Goal: Transaction & Acquisition: Purchase product/service

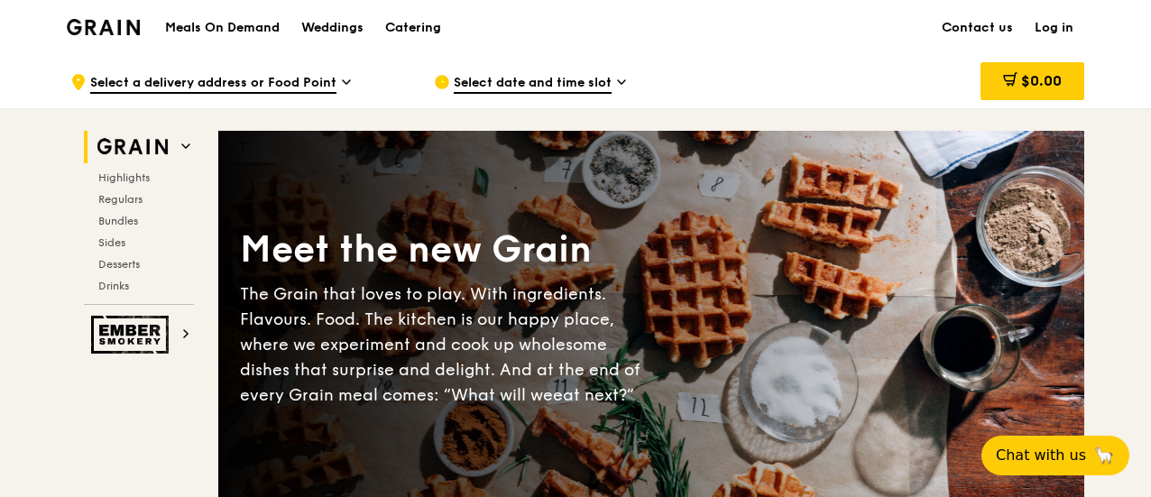
click at [1049, 23] on link "Log in" at bounding box center [1054, 28] width 60 height 54
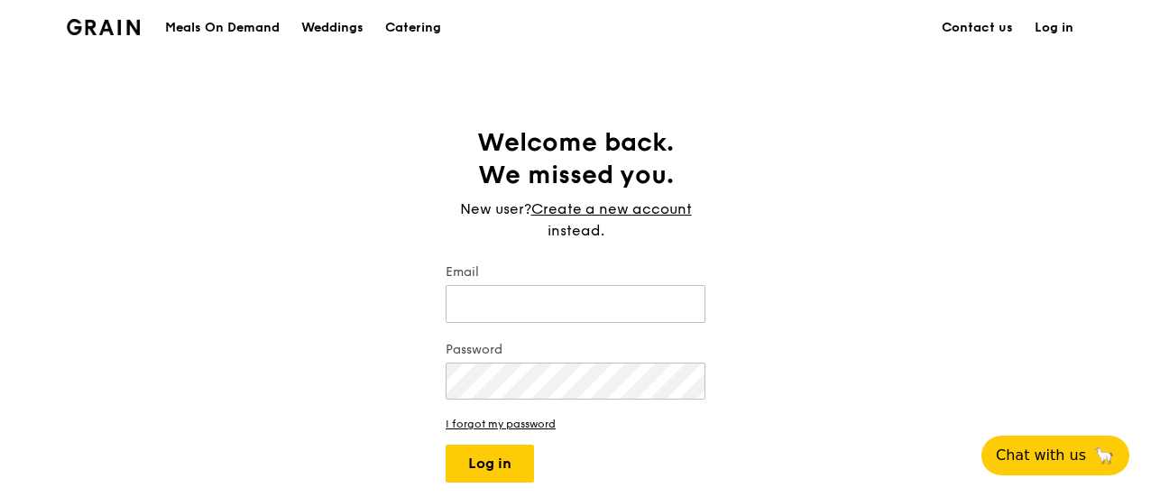
type input "[EMAIL_ADDRESS][DOMAIN_NAME]"
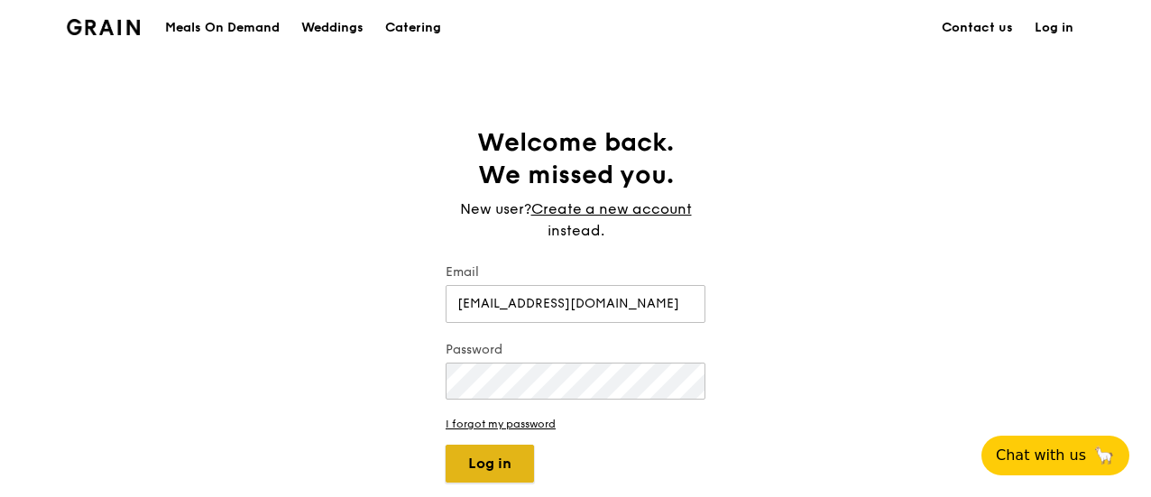
click at [456, 460] on button "Log in" at bounding box center [490, 464] width 88 height 38
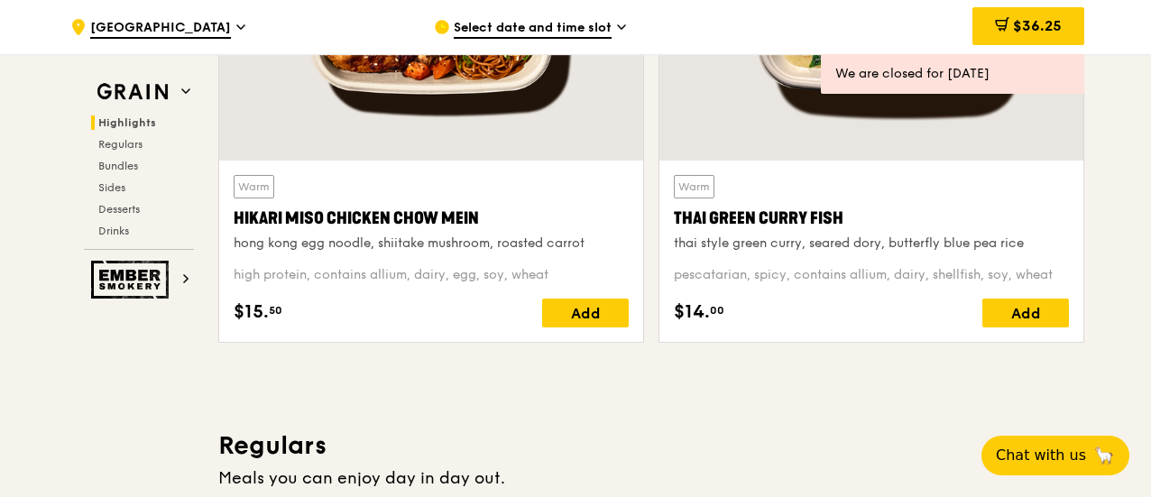
scroll to position [812, 0]
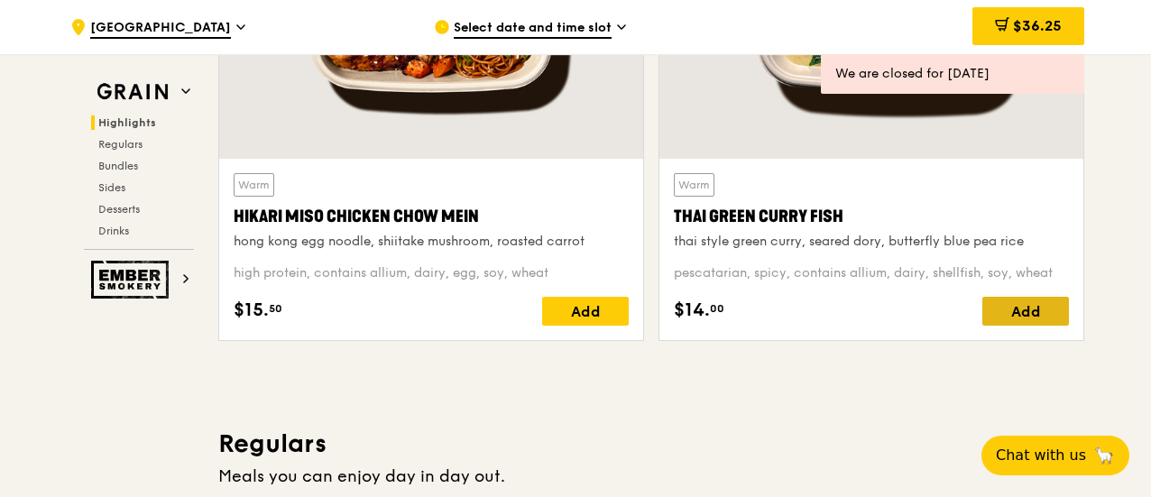
click at [1029, 307] on div "Add" at bounding box center [1026, 311] width 87 height 29
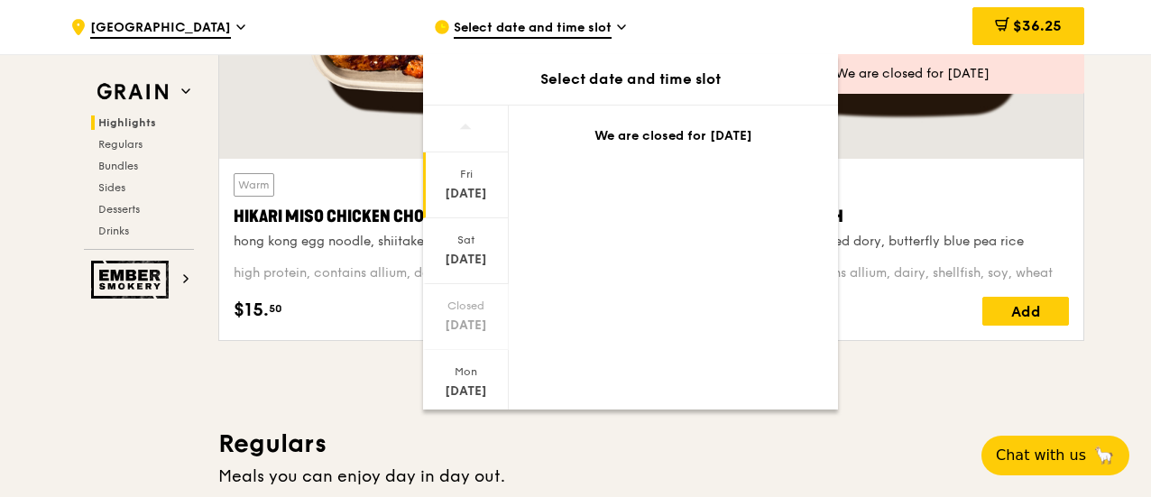
click at [486, 26] on span "Select date and time slot" at bounding box center [533, 29] width 158 height 20
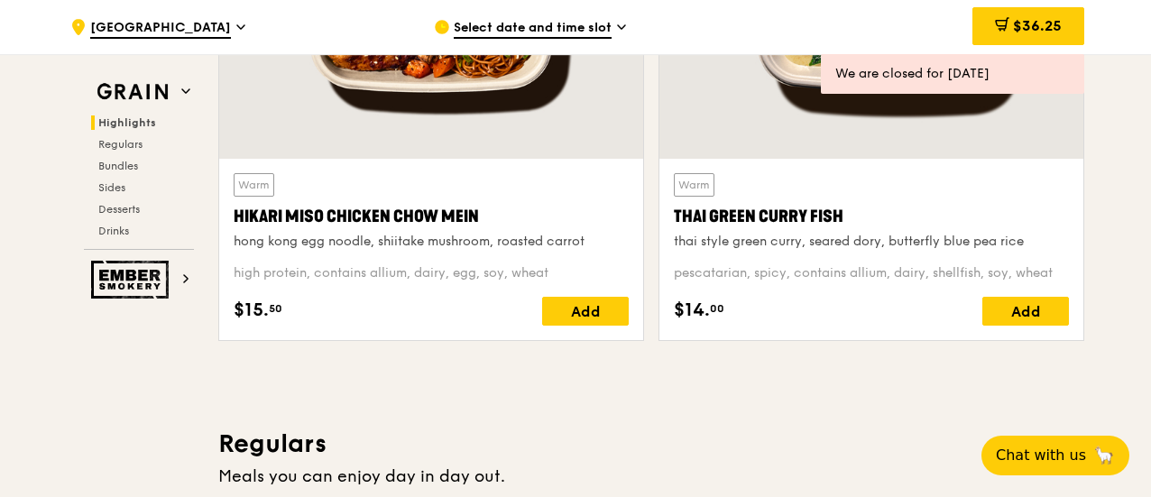
click at [486, 26] on span "Select date and time slot" at bounding box center [533, 29] width 158 height 20
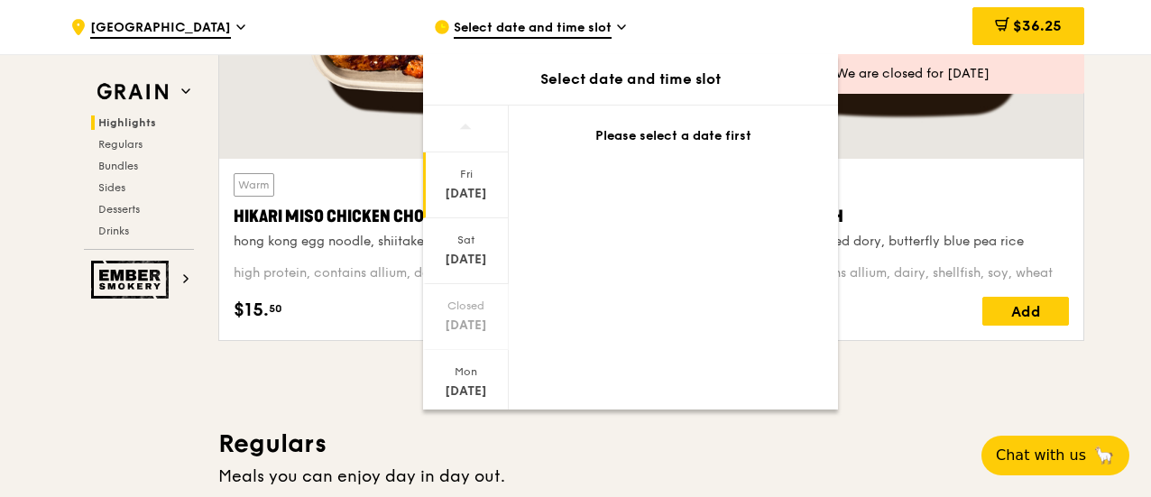
click at [460, 189] on div "[DATE]" at bounding box center [466, 194] width 80 height 18
click at [465, 189] on div "[DATE]" at bounding box center [466, 194] width 80 height 18
click at [476, 248] on div "[DATE]" at bounding box center [466, 251] width 86 height 66
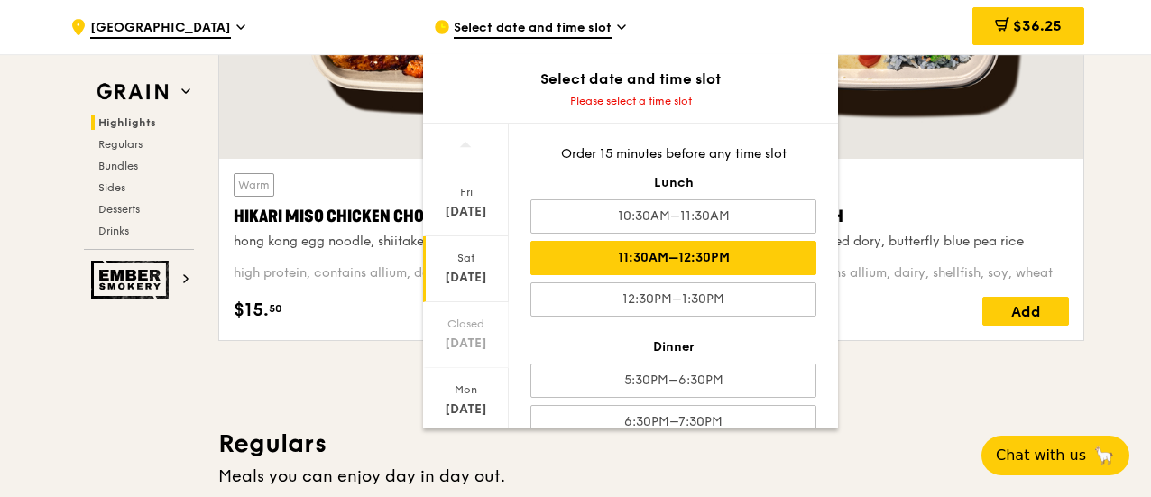
click at [618, 251] on div "11:30AM–12:30PM" at bounding box center [674, 258] width 286 height 34
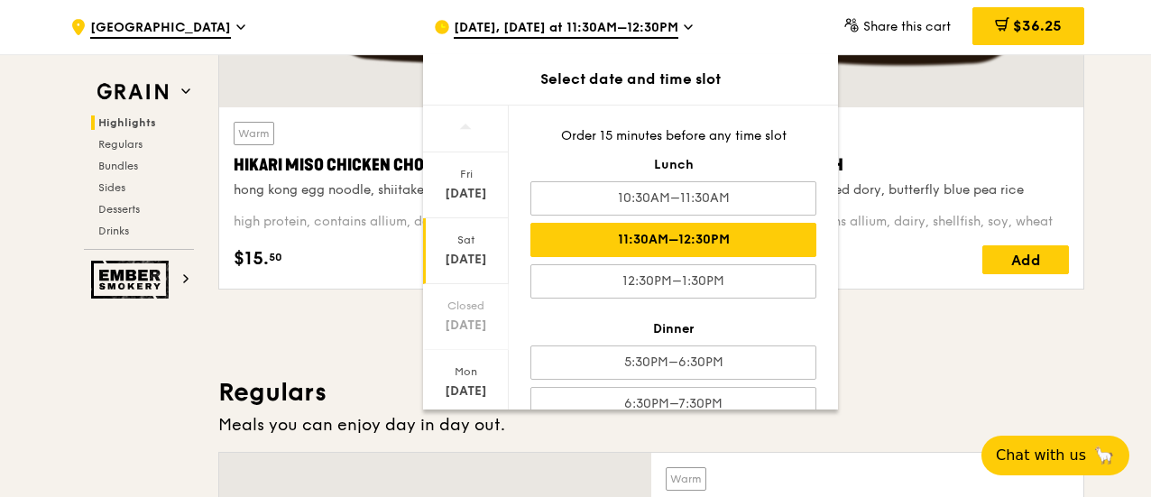
scroll to position [902, 0]
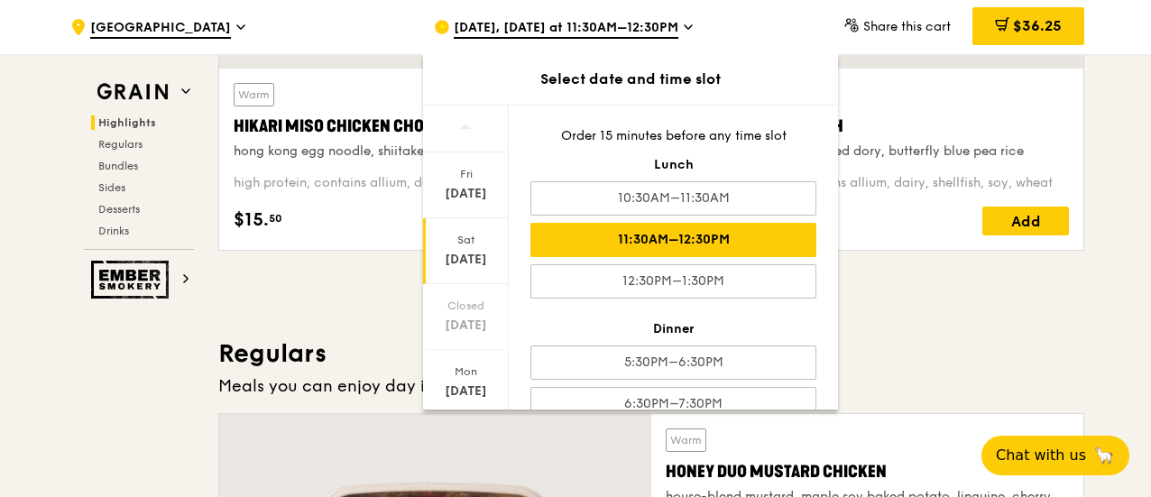
click at [1024, 224] on div "Add" at bounding box center [1026, 221] width 87 height 29
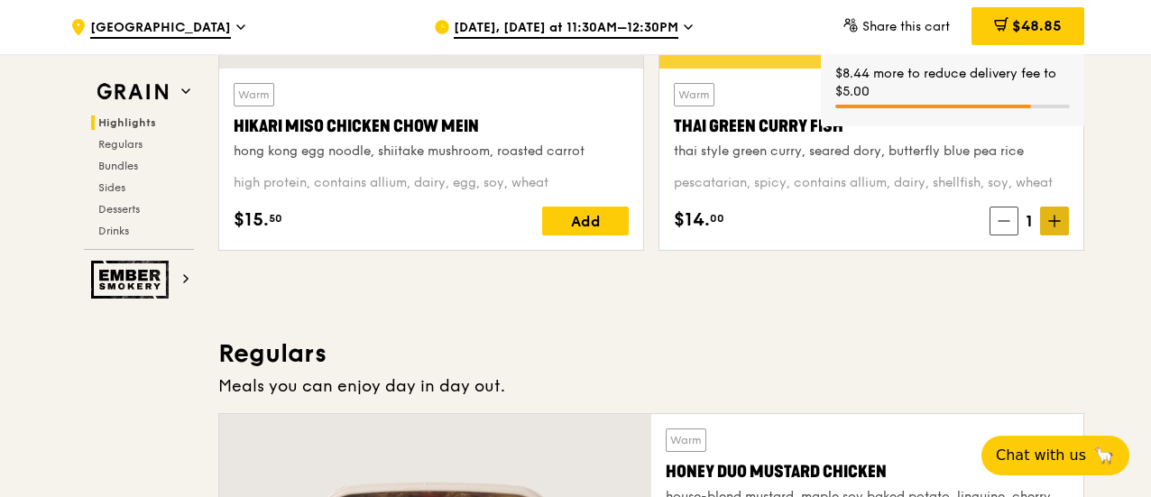
click at [1047, 219] on span at bounding box center [1054, 221] width 29 height 29
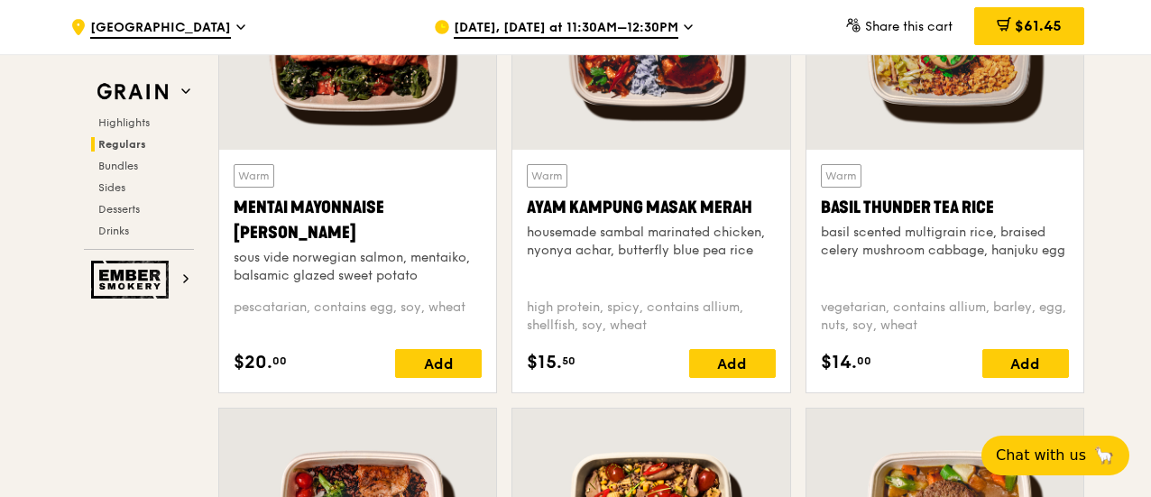
scroll to position [1714, 0]
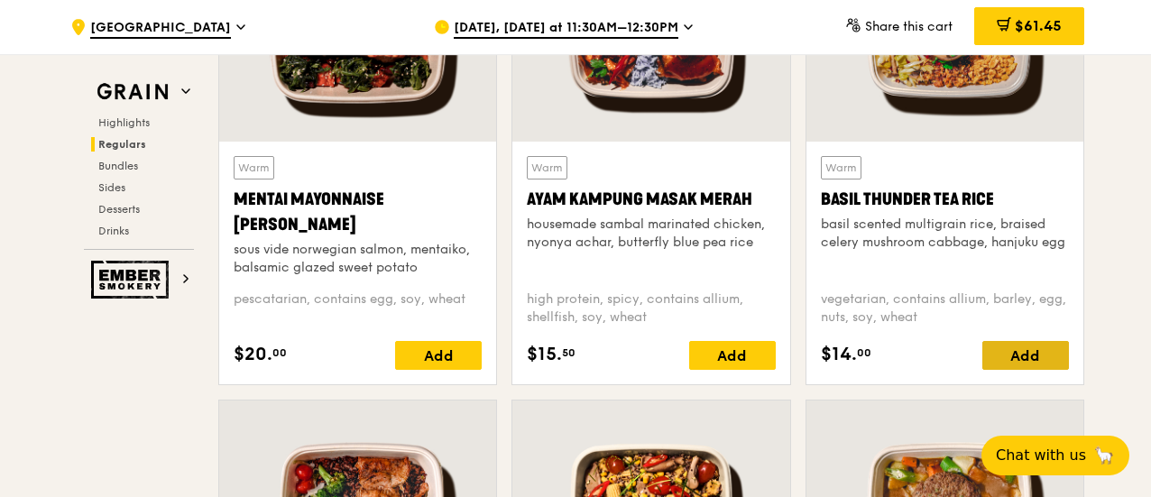
click at [1043, 351] on div "Add" at bounding box center [1026, 355] width 87 height 29
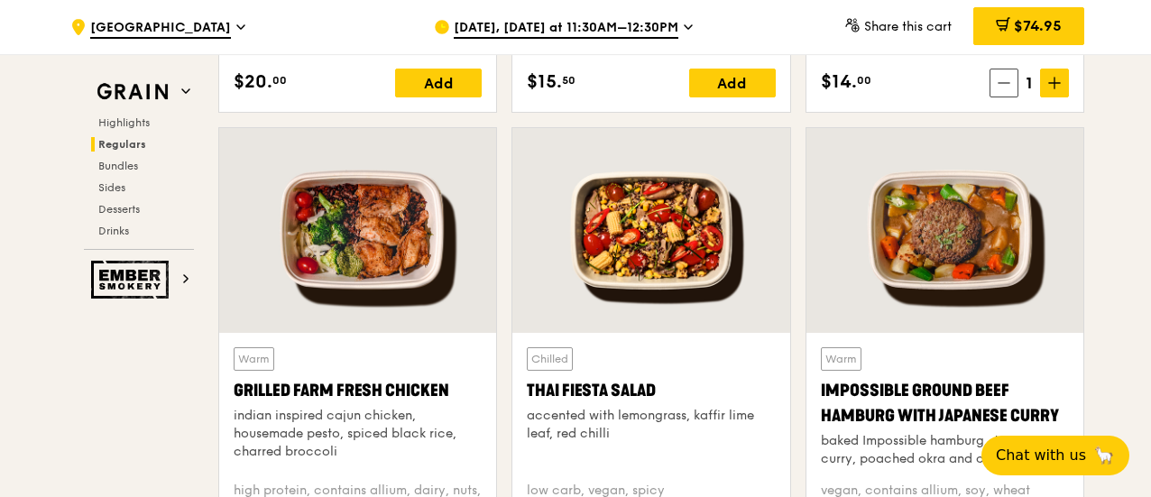
scroll to position [2075, 0]
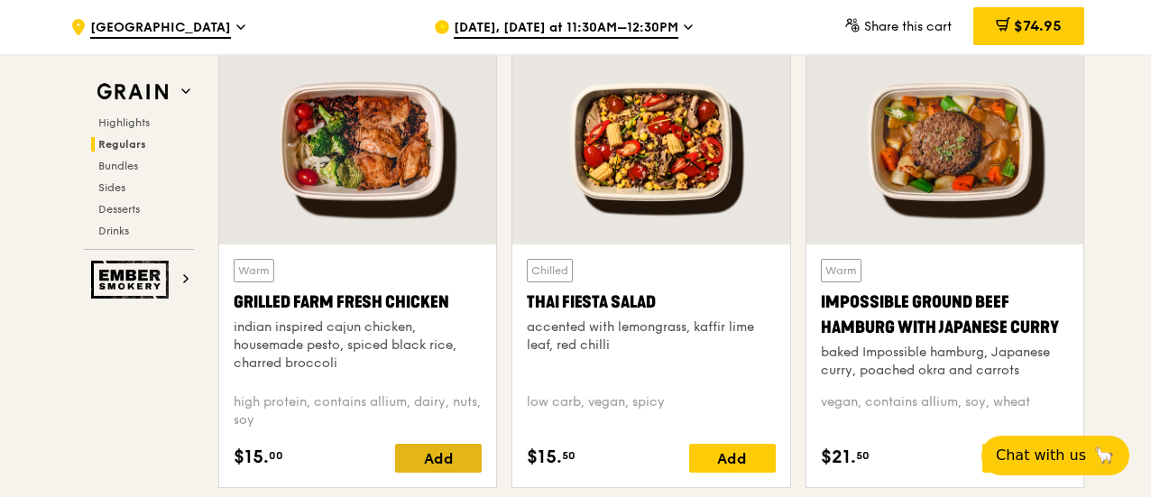
click at [448, 456] on div "Add" at bounding box center [438, 458] width 87 height 29
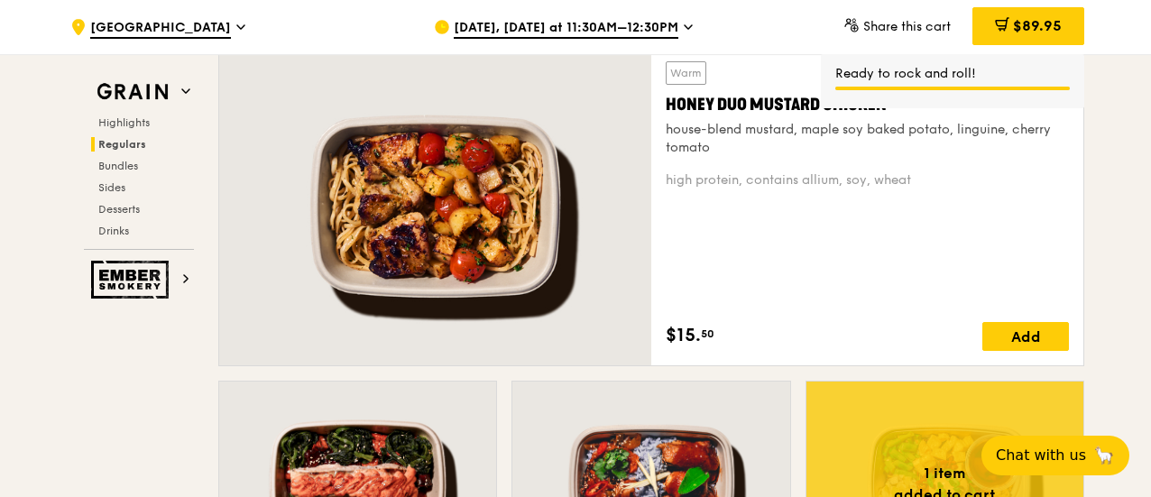
scroll to position [992, 0]
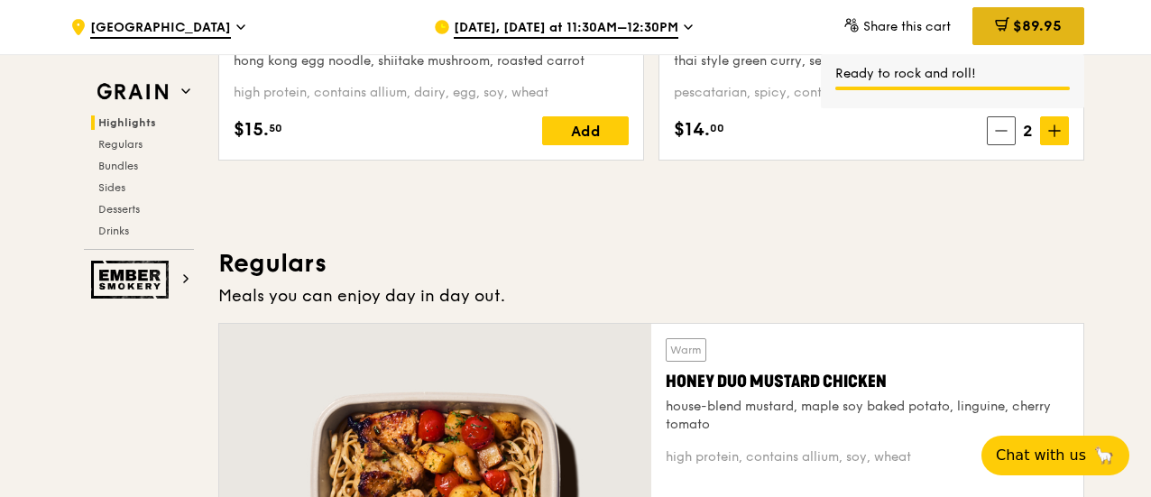
click at [1039, 21] on span "$89.95" at bounding box center [1037, 25] width 49 height 17
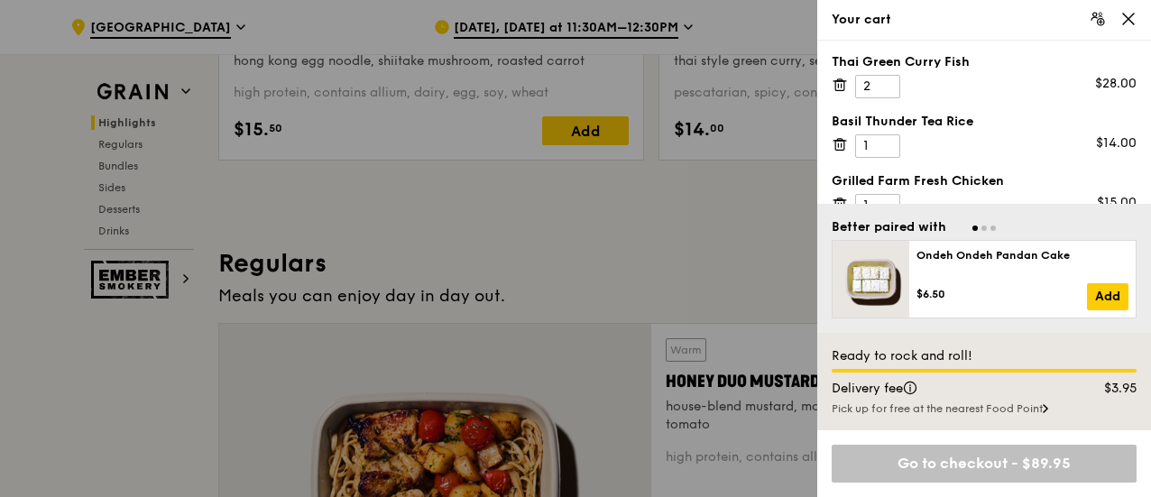
scroll to position [0, 0]
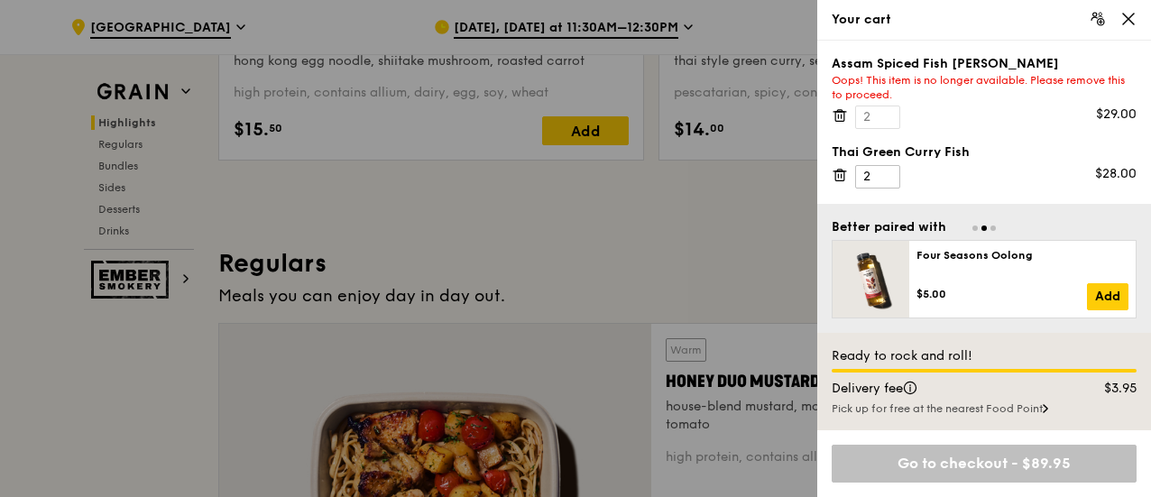
click at [839, 112] on icon at bounding box center [840, 115] width 16 height 16
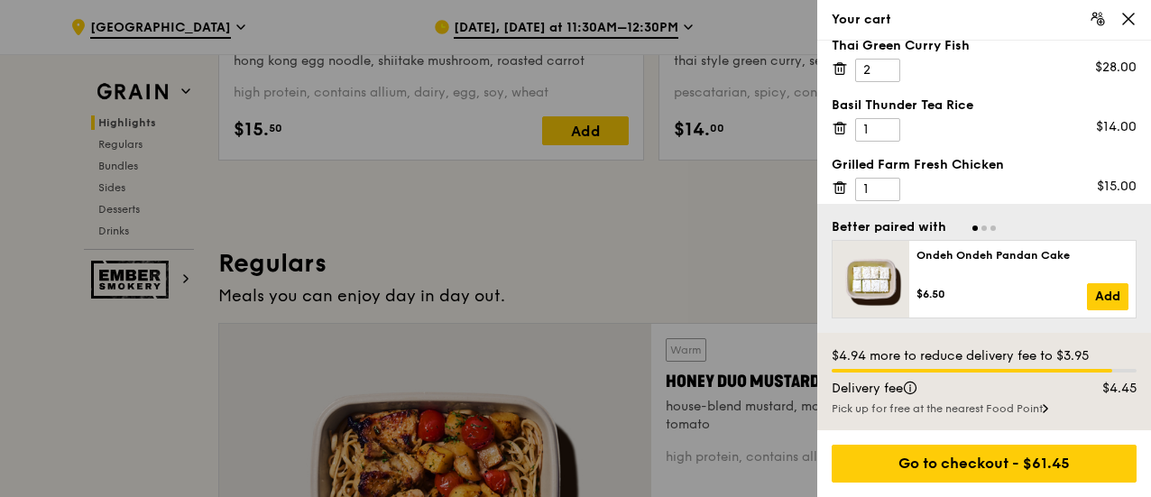
scroll to position [25, 0]
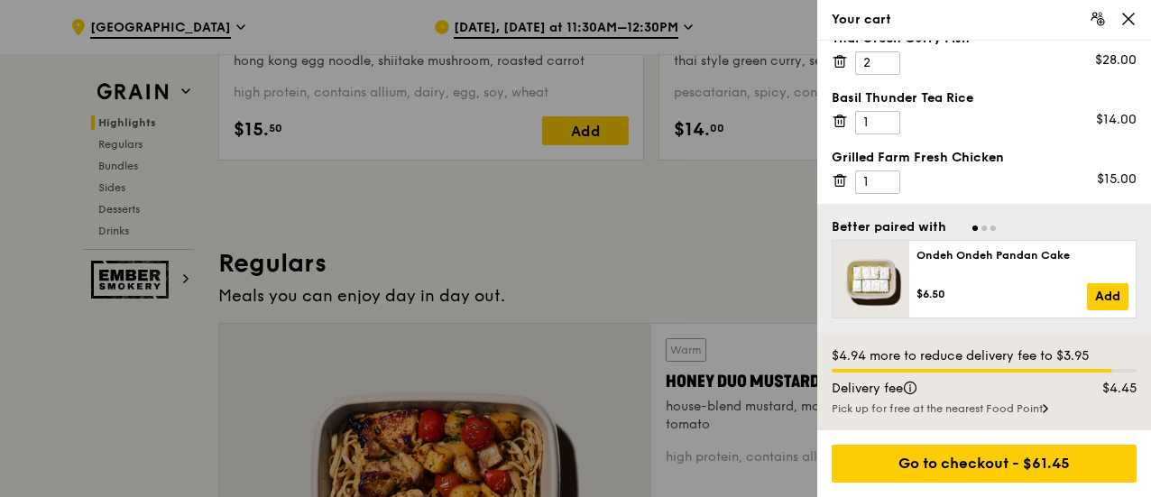
click at [637, 207] on div at bounding box center [575, 248] width 1151 height 497
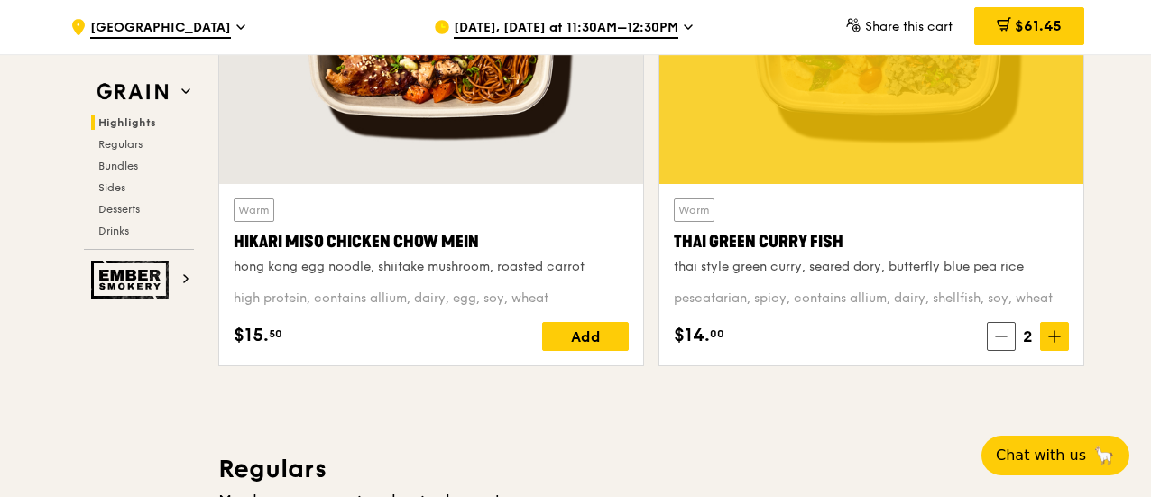
scroll to position [632, 0]
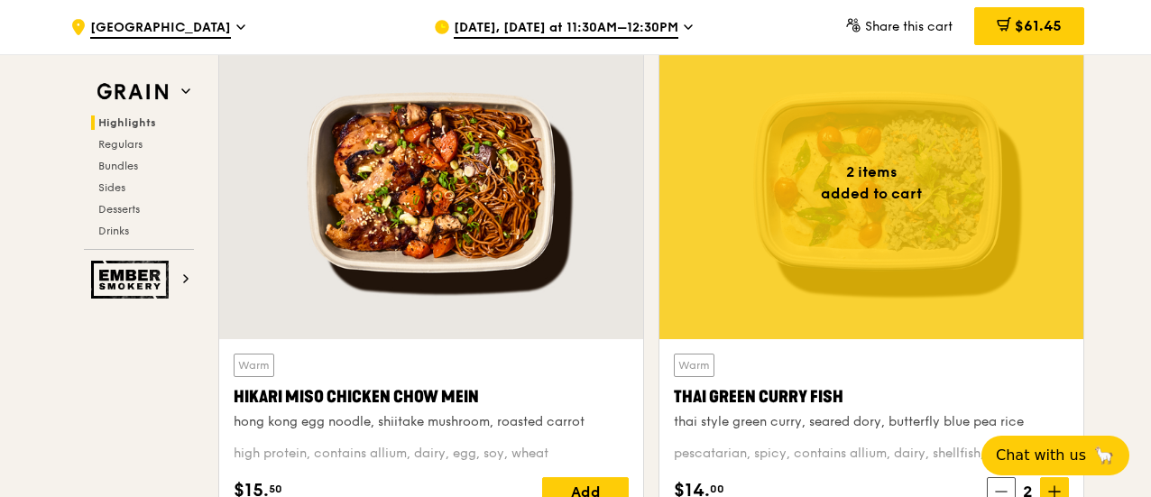
click at [465, 218] on div at bounding box center [431, 182] width 424 height 313
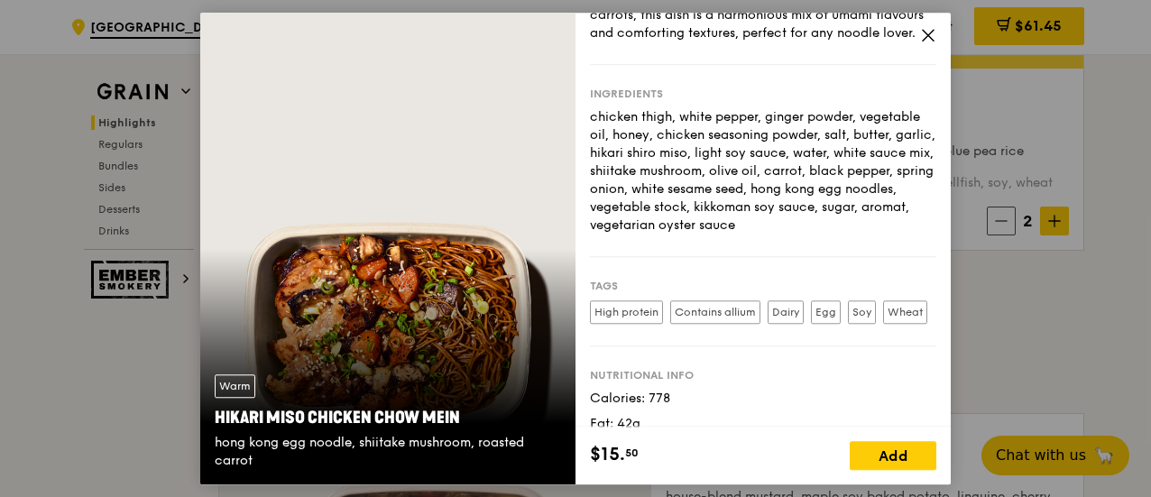
scroll to position [180, 0]
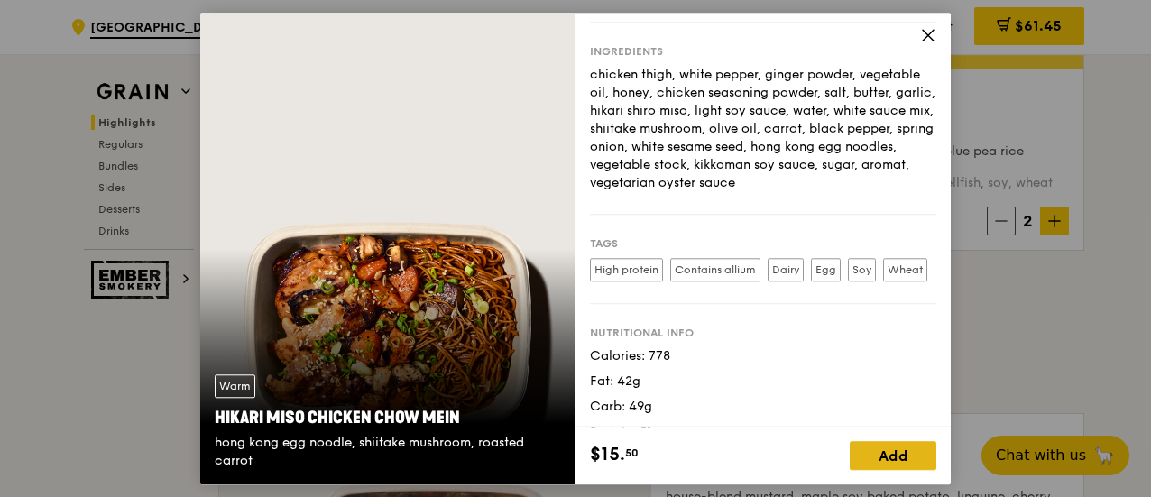
click at [895, 449] on div "Add" at bounding box center [893, 455] width 87 height 29
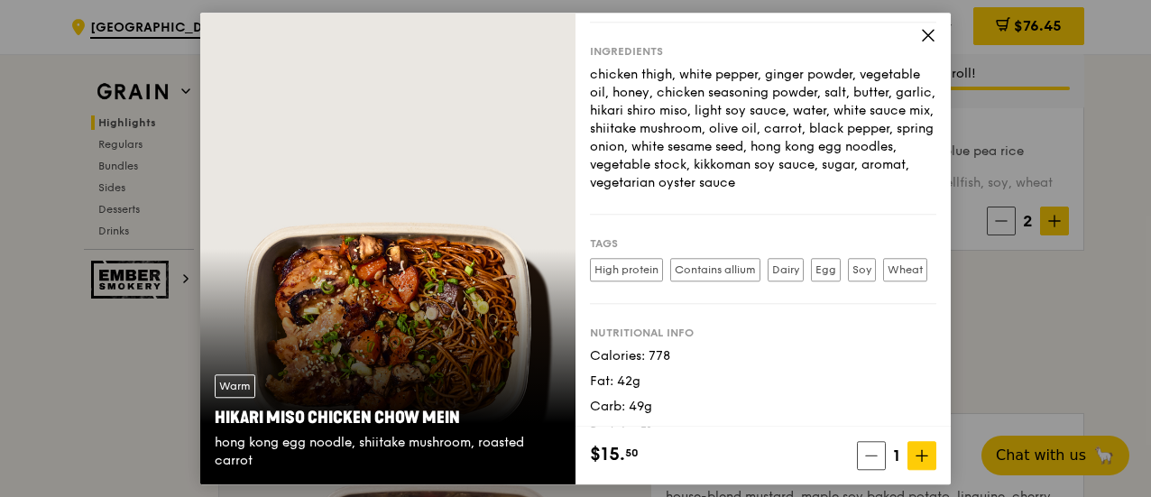
click at [936, 32] on icon at bounding box center [928, 35] width 16 height 16
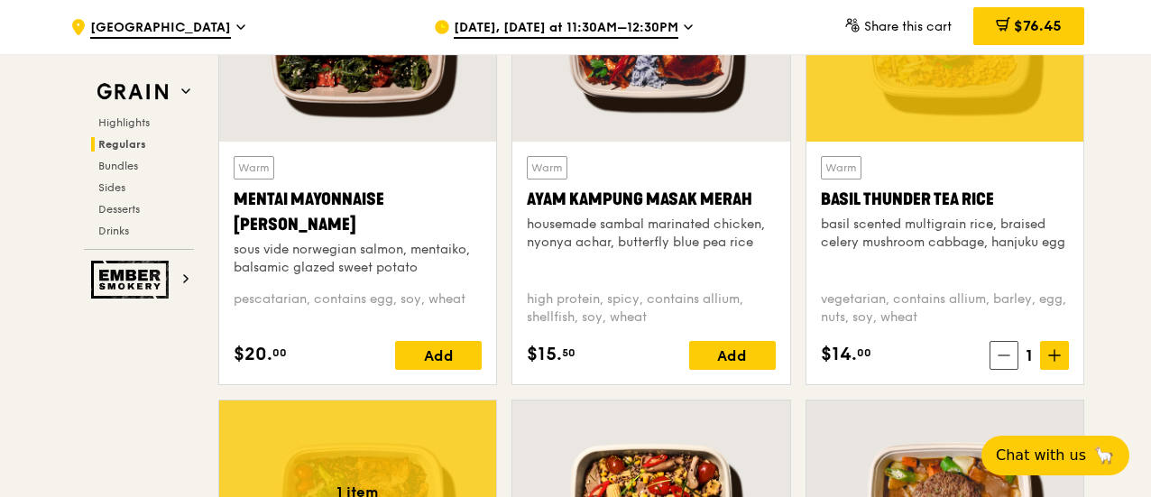
scroll to position [2075, 0]
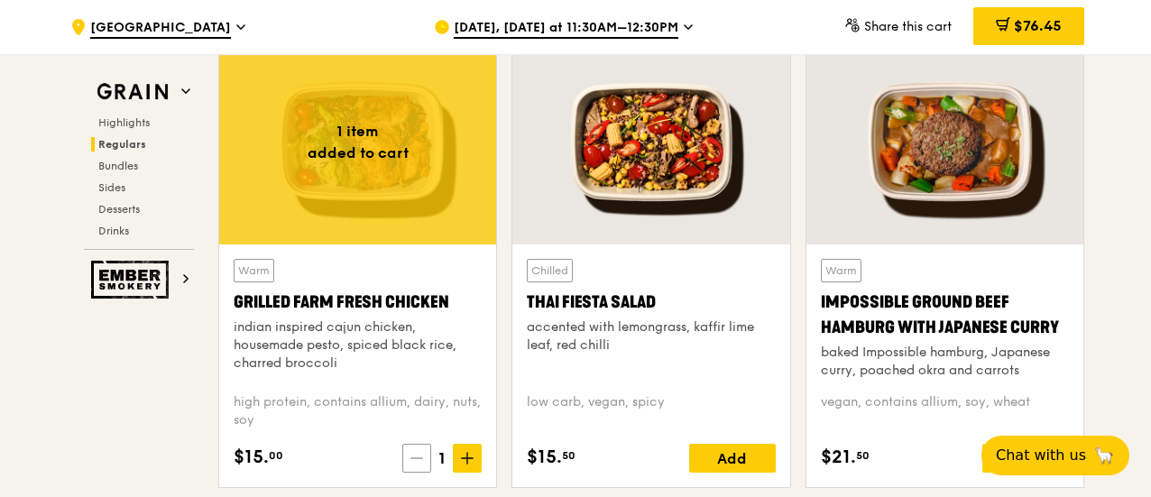
click at [411, 455] on span at bounding box center [416, 458] width 29 height 29
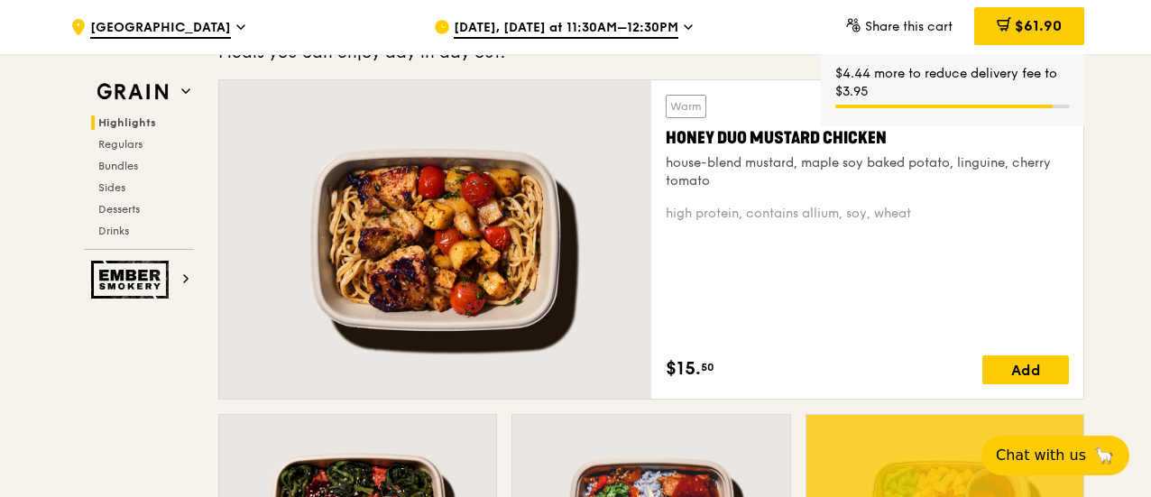
scroll to position [812, 0]
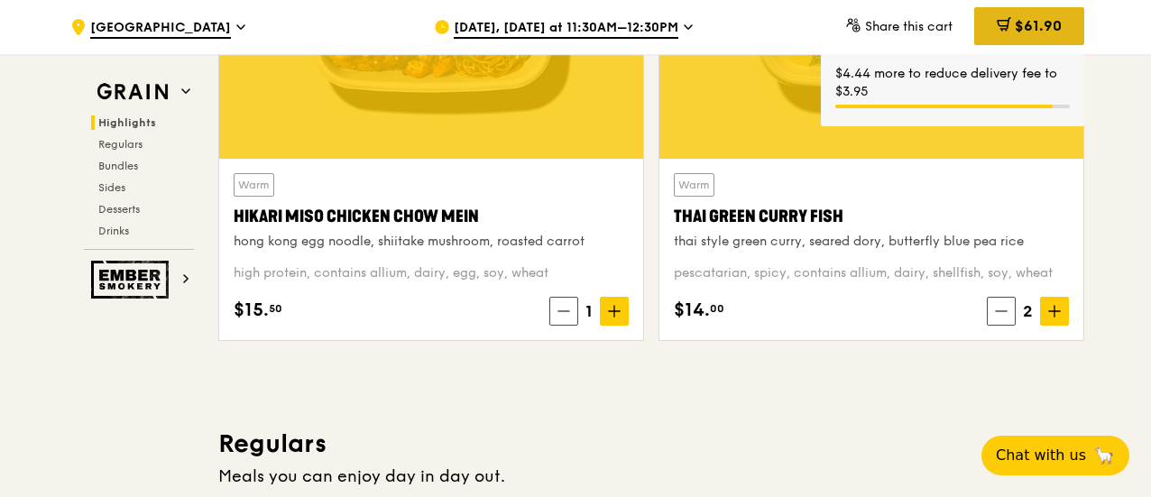
click at [1036, 24] on span "$61.90" at bounding box center [1038, 25] width 47 height 17
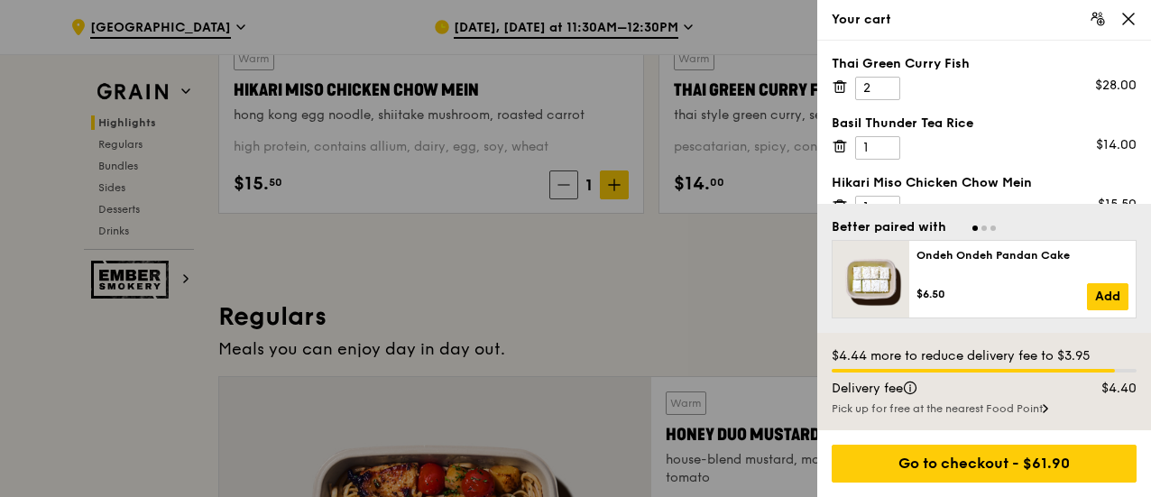
scroll to position [722, 0]
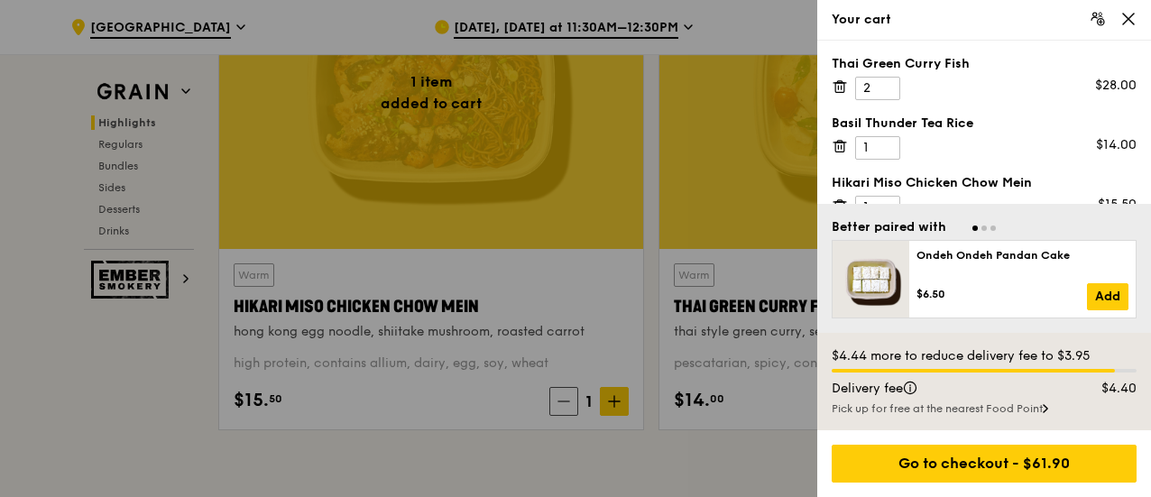
click at [632, 432] on div at bounding box center [575, 248] width 1151 height 497
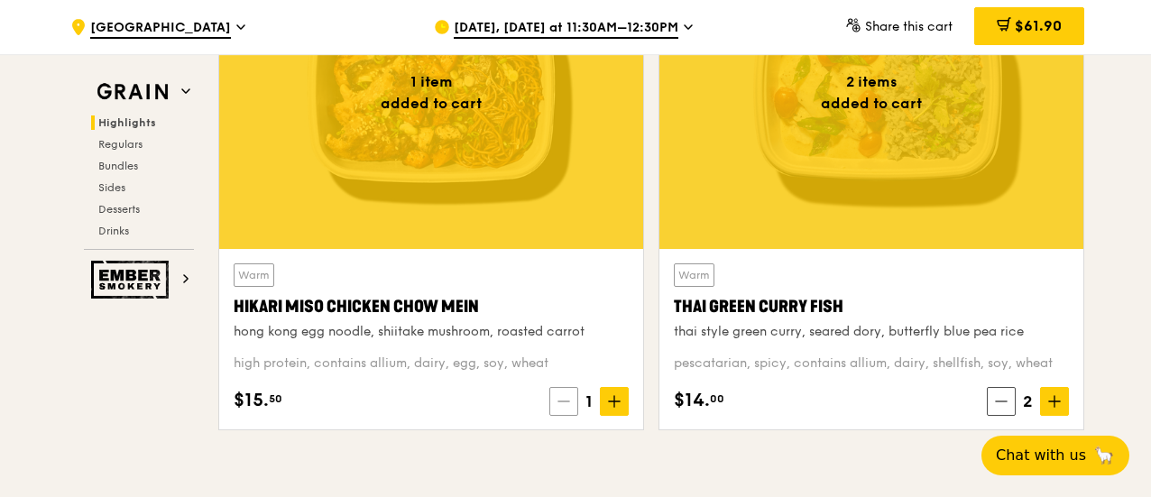
scroll to position [451, 0]
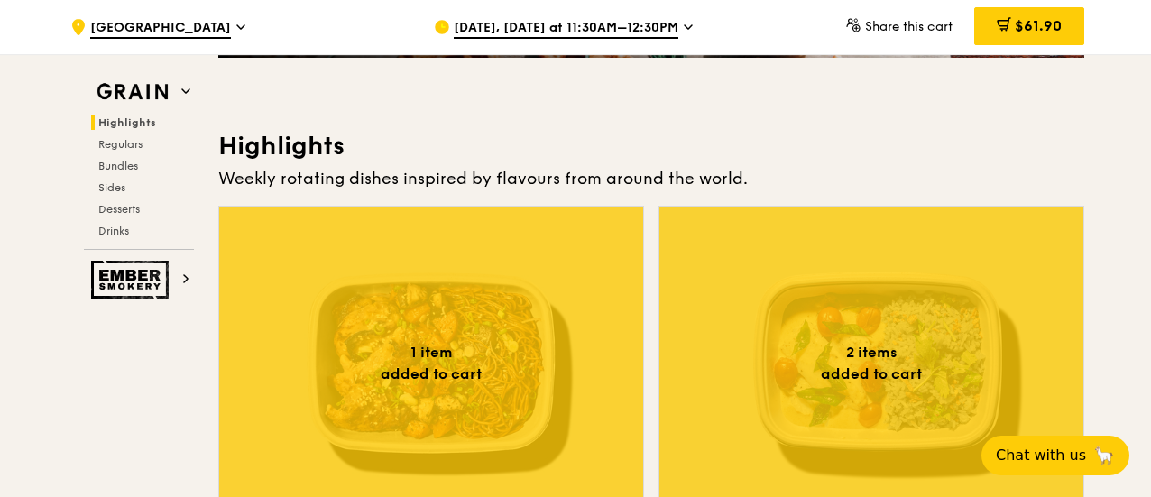
click at [438, 415] on div at bounding box center [431, 363] width 424 height 313
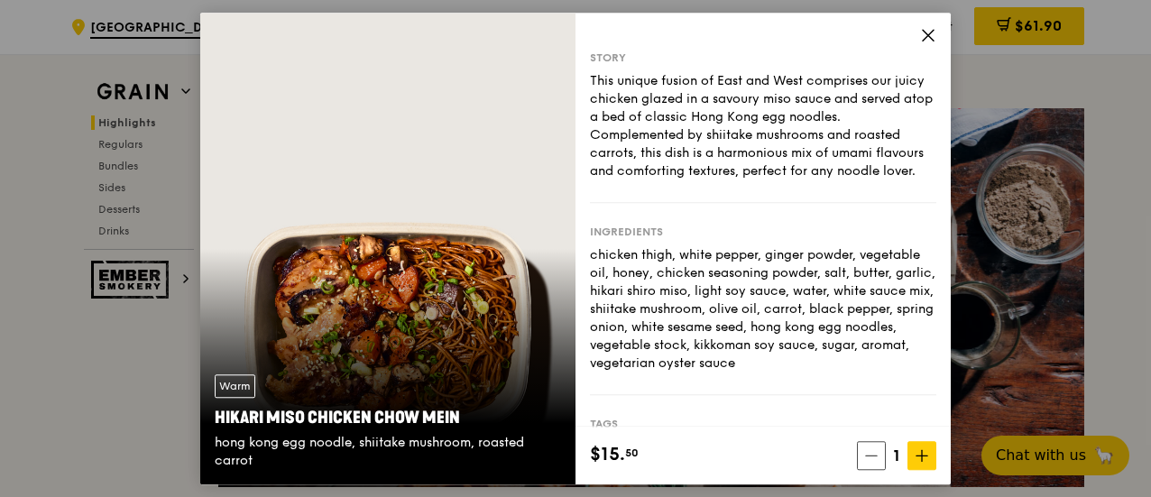
scroll to position [0, 0]
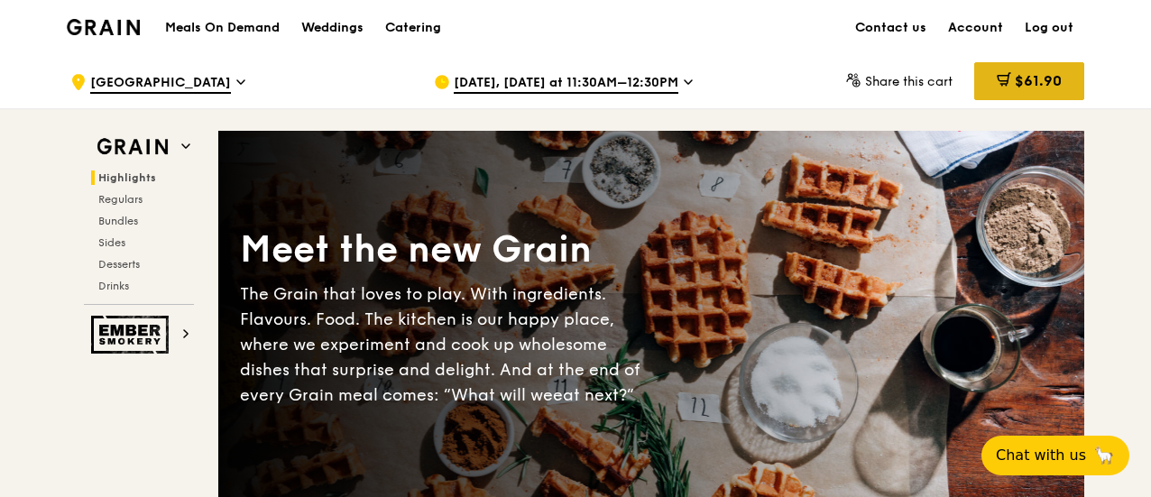
click at [1032, 78] on span "$61.90" at bounding box center [1038, 80] width 47 height 17
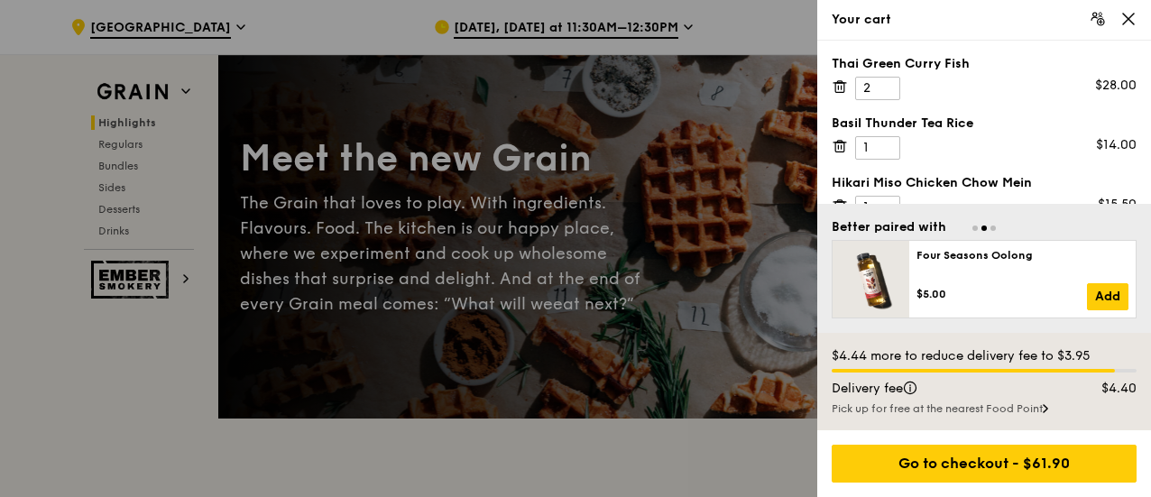
scroll to position [25, 0]
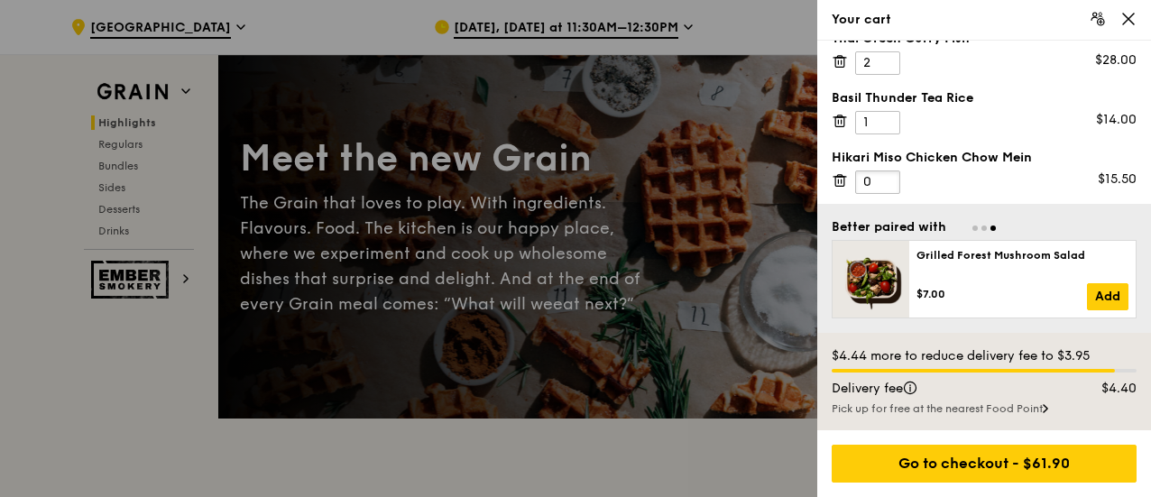
type input "0"
click at [888, 185] on input "0" at bounding box center [877, 182] width 45 height 23
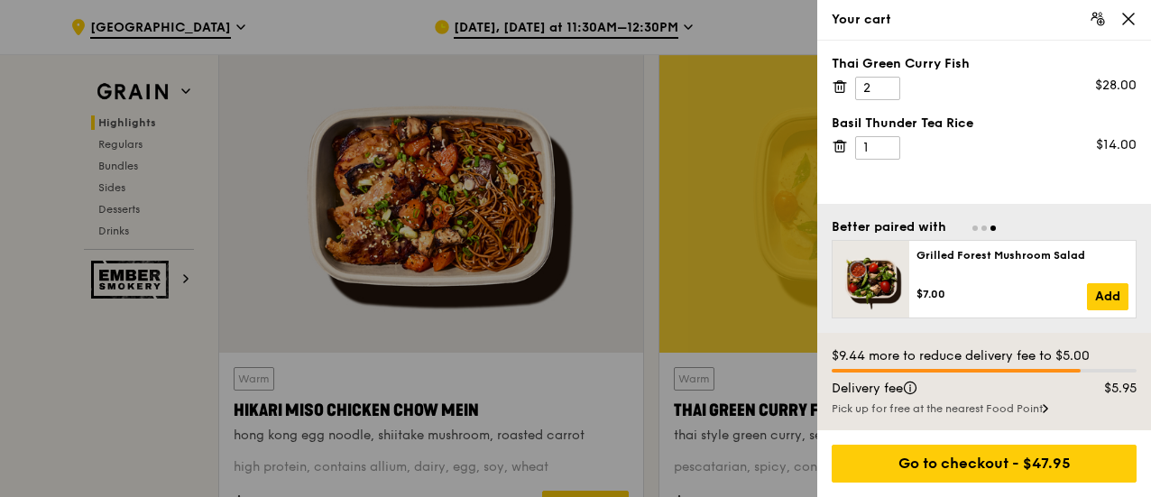
scroll to position [632, 0]
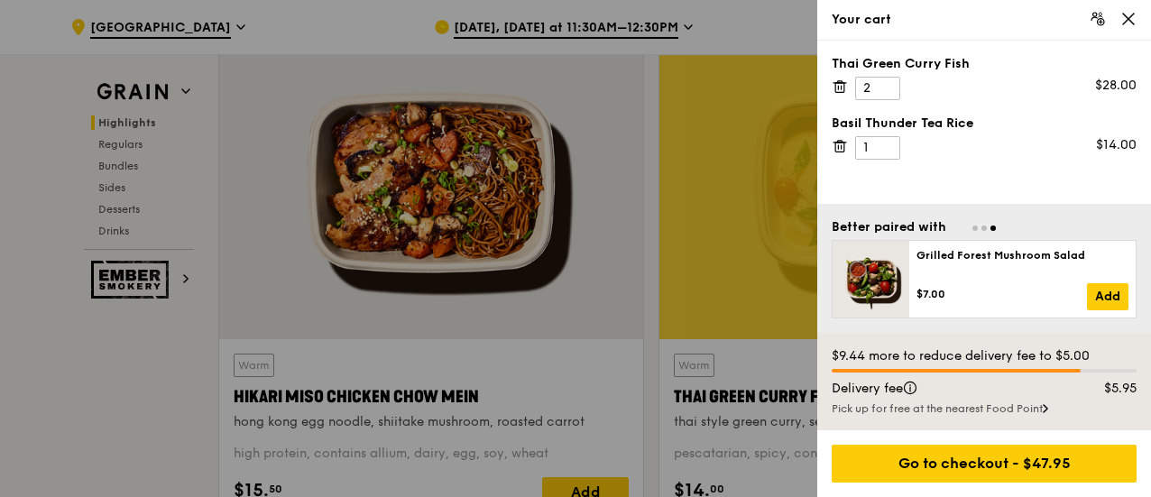
click at [476, 242] on div at bounding box center [575, 248] width 1151 height 497
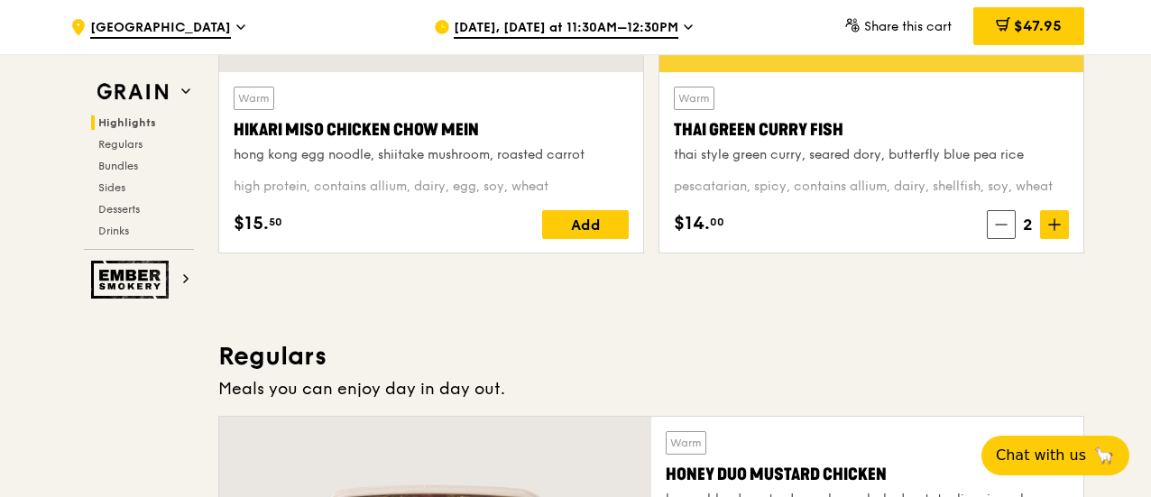
scroll to position [902, 0]
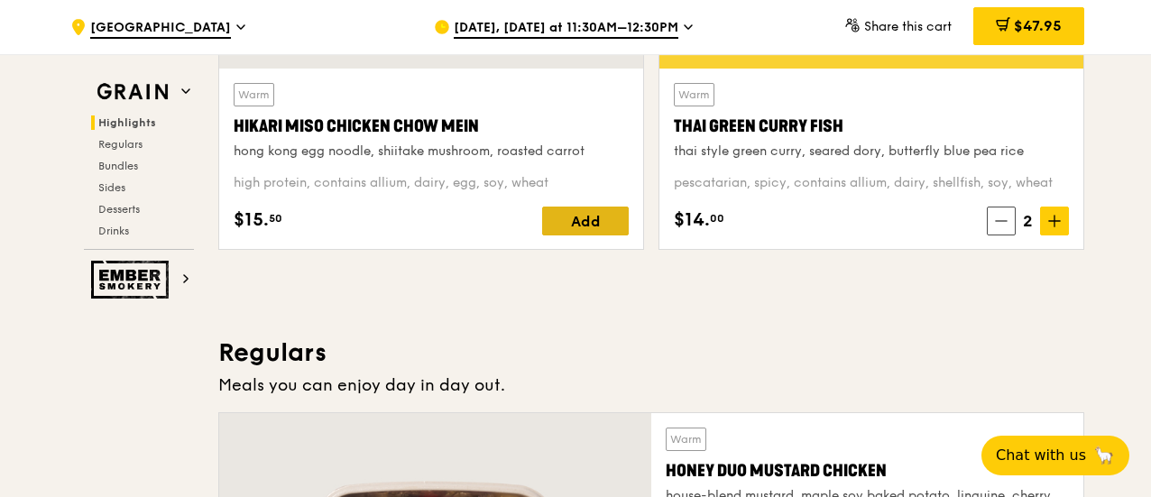
click at [588, 226] on div "Add" at bounding box center [585, 221] width 87 height 29
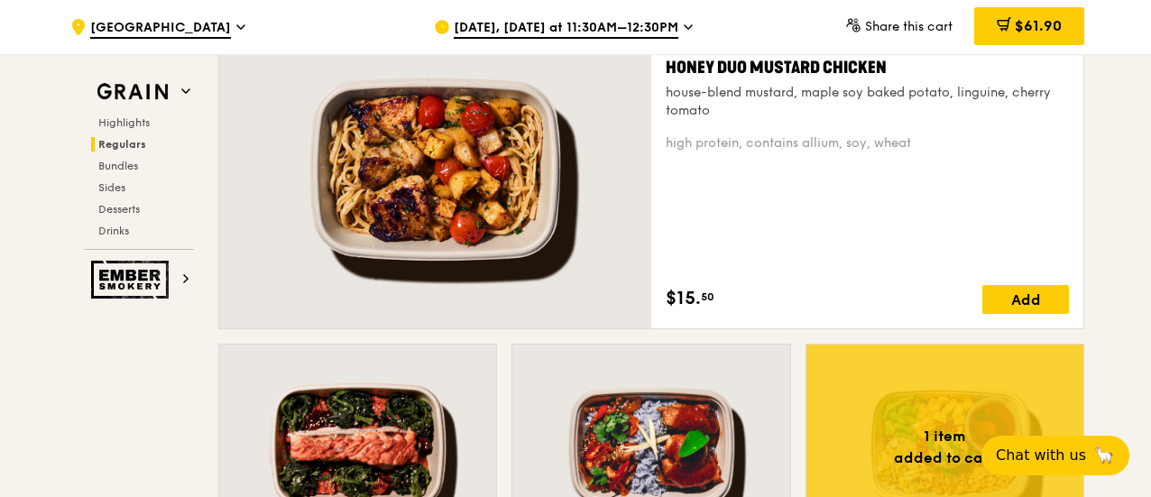
scroll to position [1263, 0]
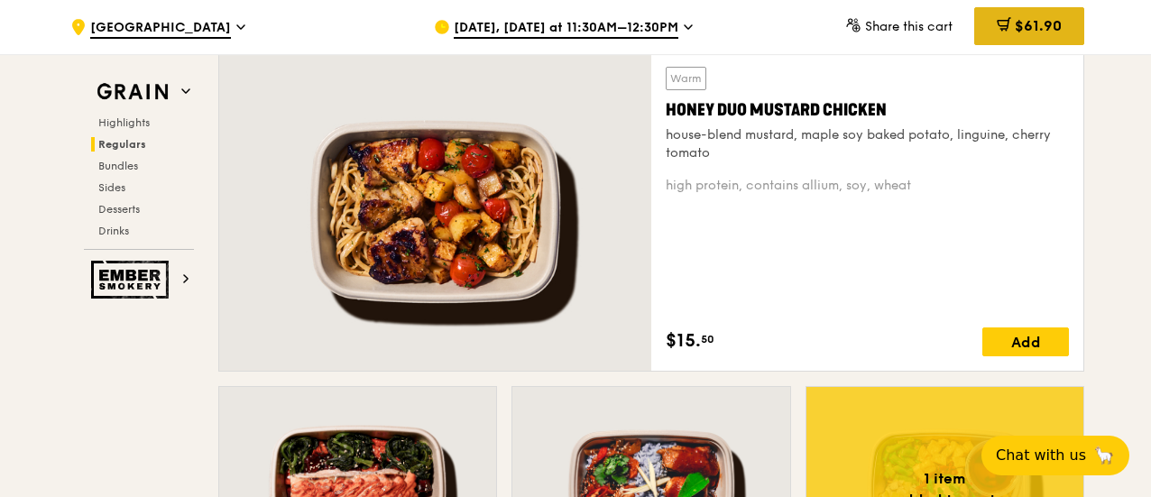
click at [1061, 21] on span "$61.90" at bounding box center [1038, 25] width 47 height 17
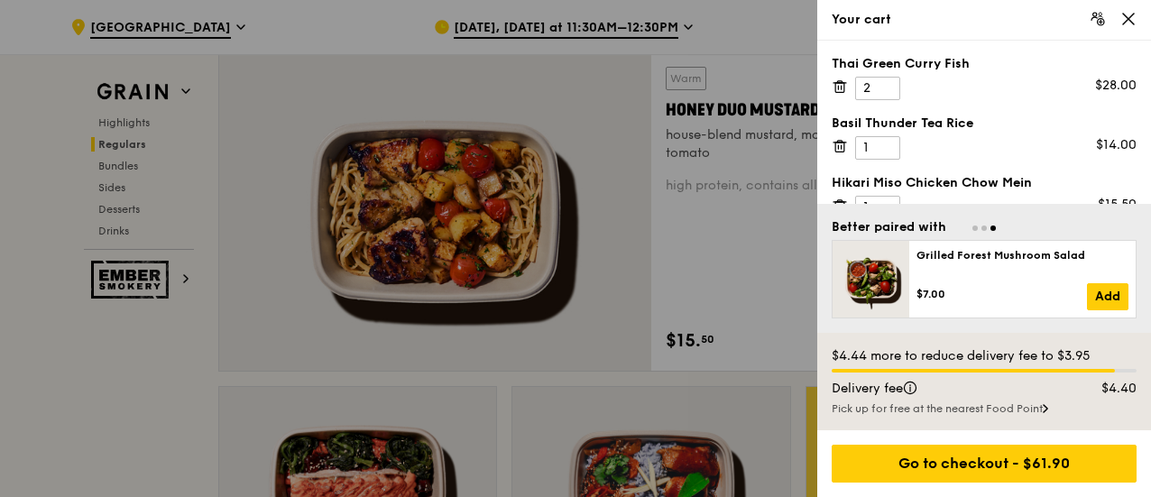
click at [474, 223] on div at bounding box center [575, 248] width 1151 height 497
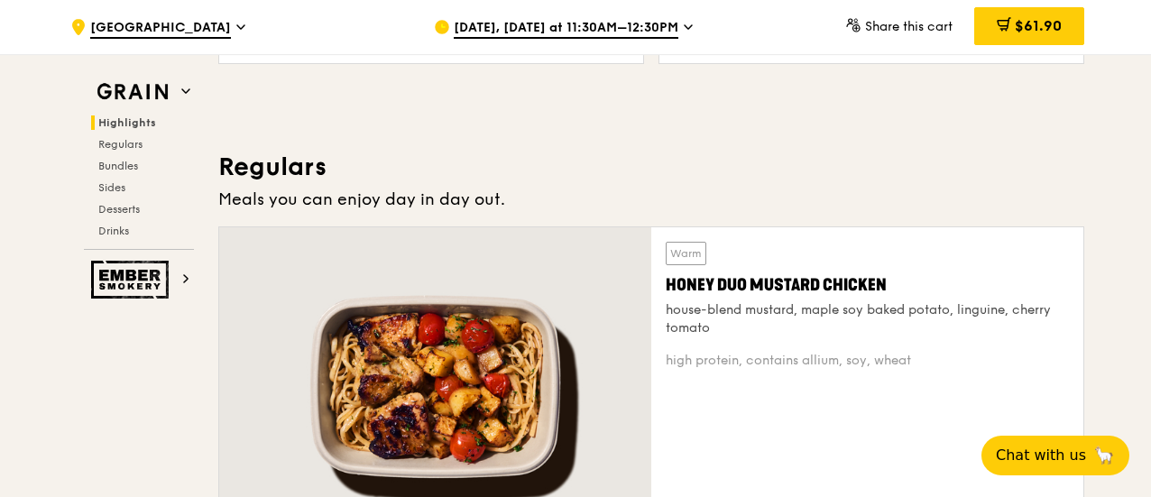
scroll to position [1083, 0]
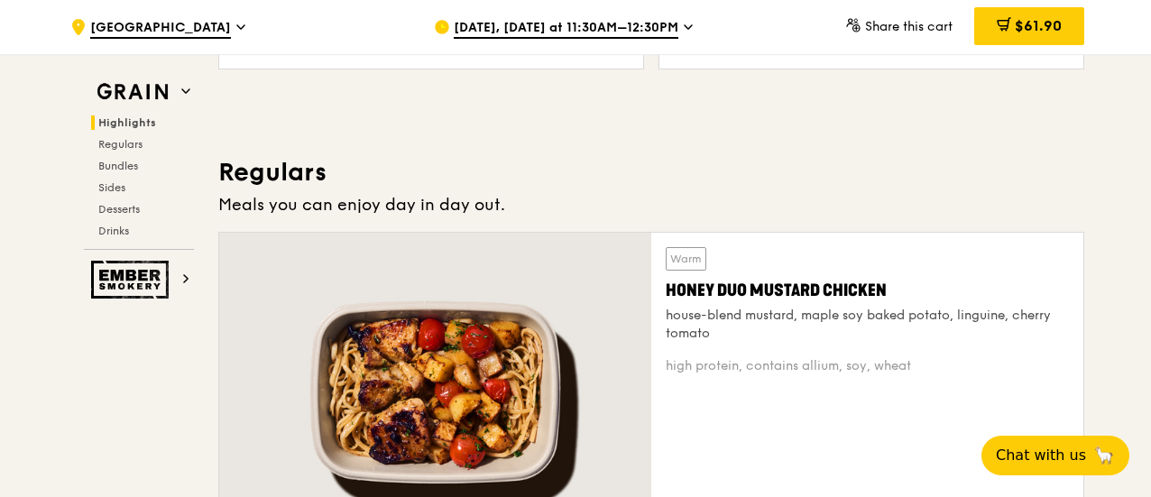
click at [511, 348] on div at bounding box center [435, 392] width 432 height 318
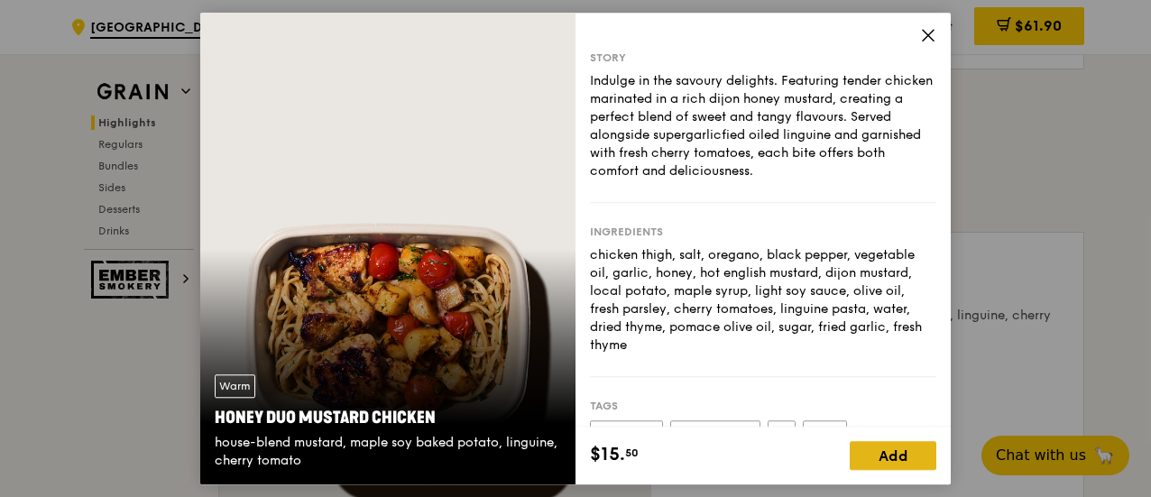
click at [899, 452] on div "Add" at bounding box center [893, 455] width 87 height 29
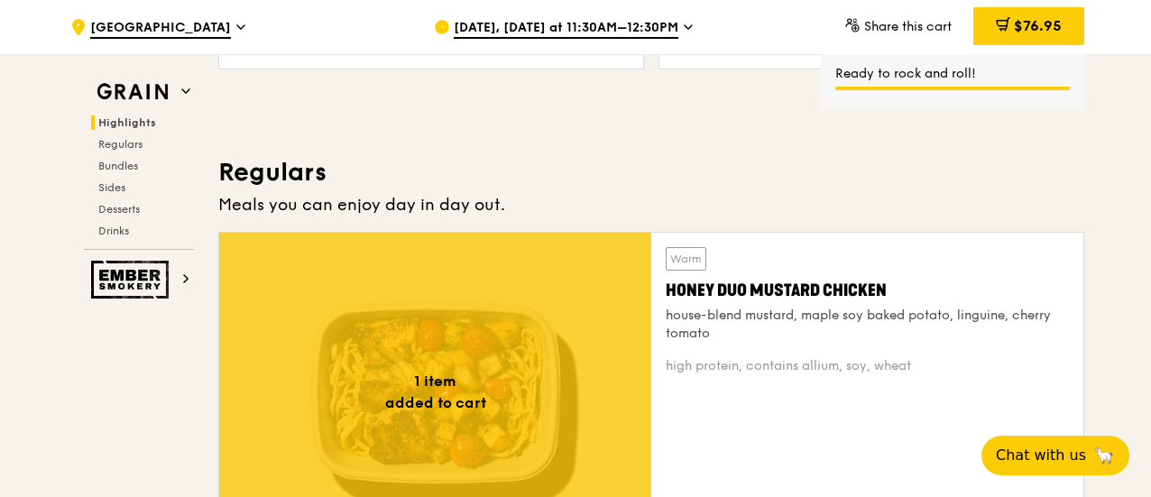
click at [1043, 26] on span "$76.95" at bounding box center [1038, 25] width 48 height 17
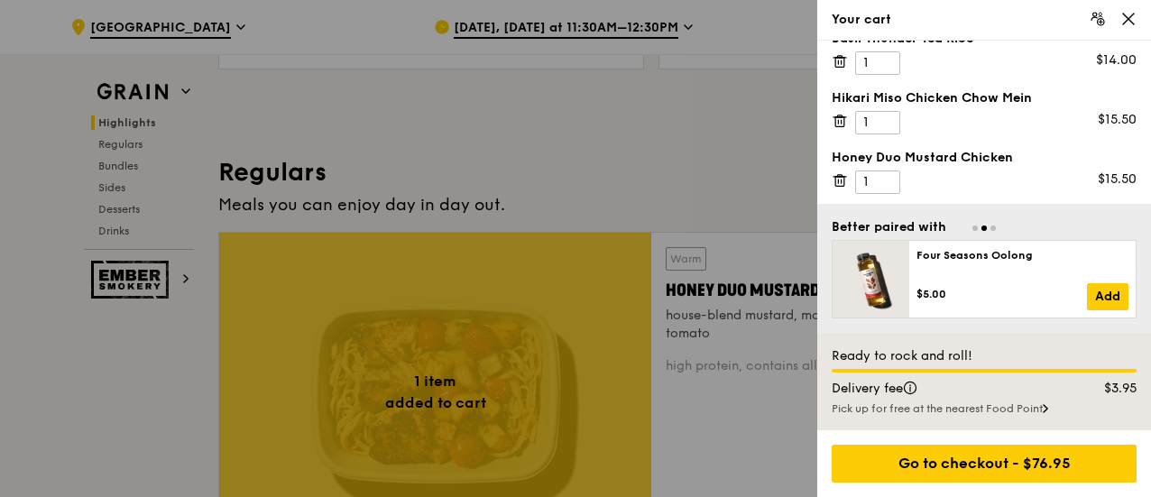
scroll to position [1084, 0]
click at [835, 120] on icon at bounding box center [839, 121] width 9 height 9
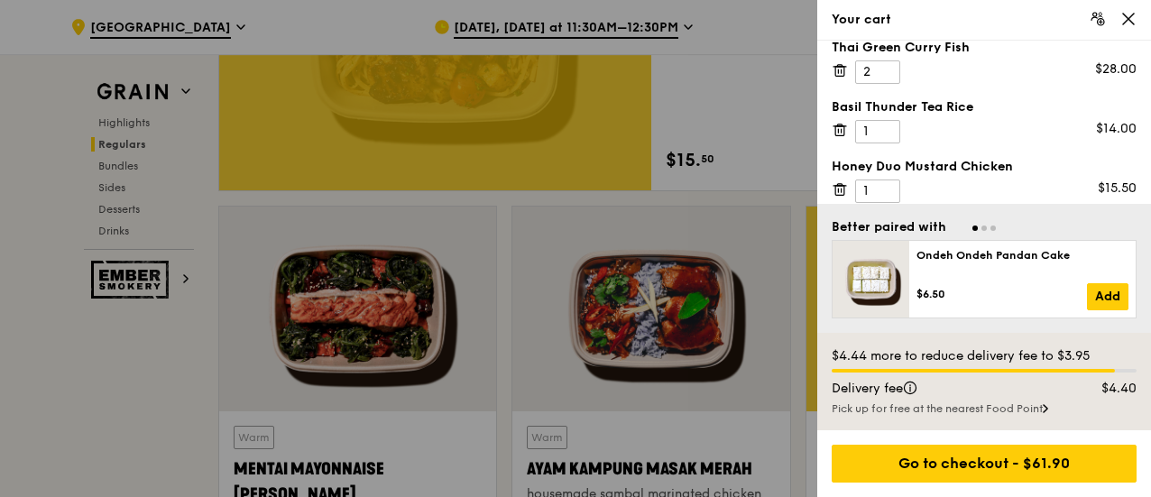
scroll to position [25, 0]
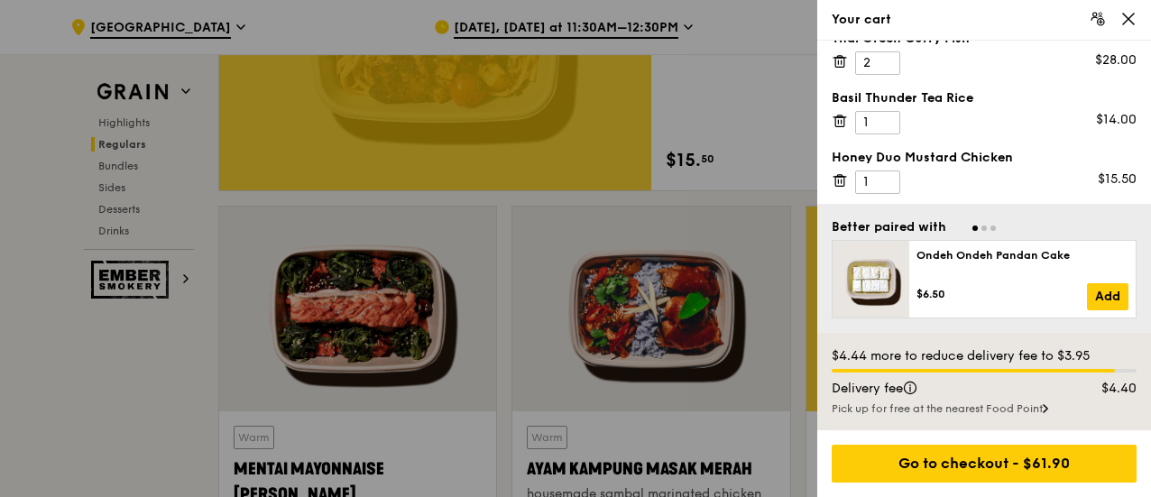
click at [842, 181] on icon at bounding box center [840, 180] width 16 height 16
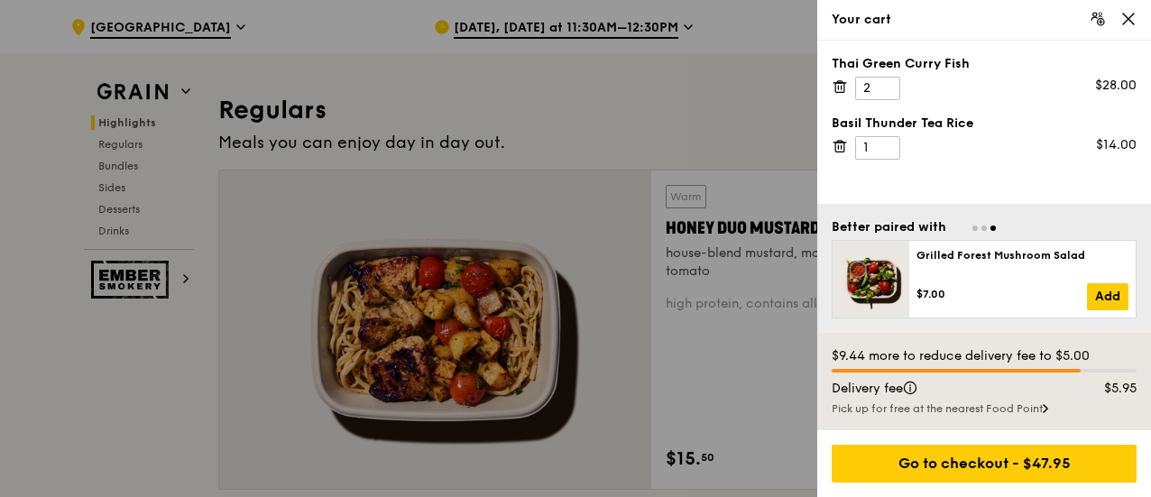
scroll to position [1174, 0]
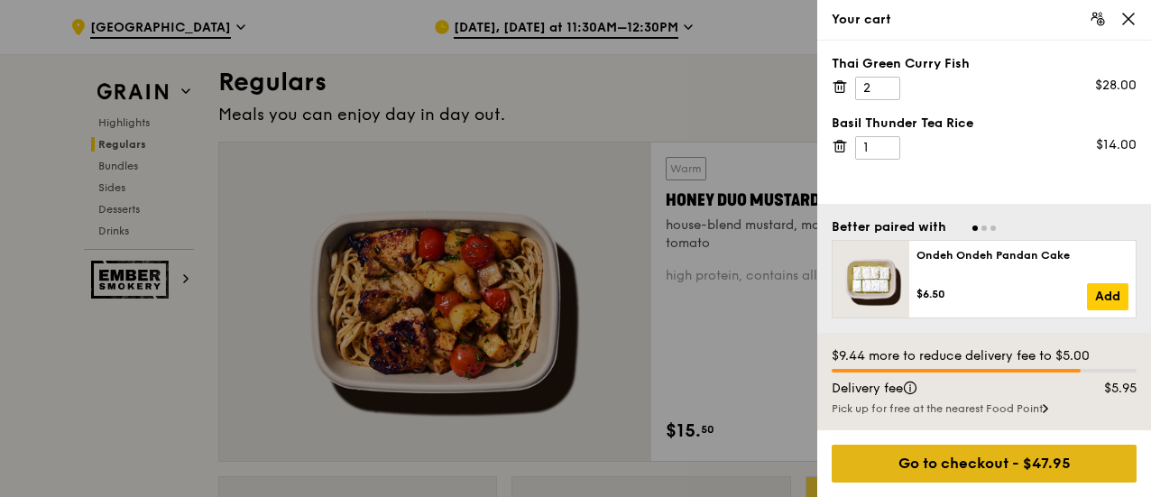
click at [979, 454] on div "Go to checkout - $47.95" at bounding box center [984, 464] width 305 height 38
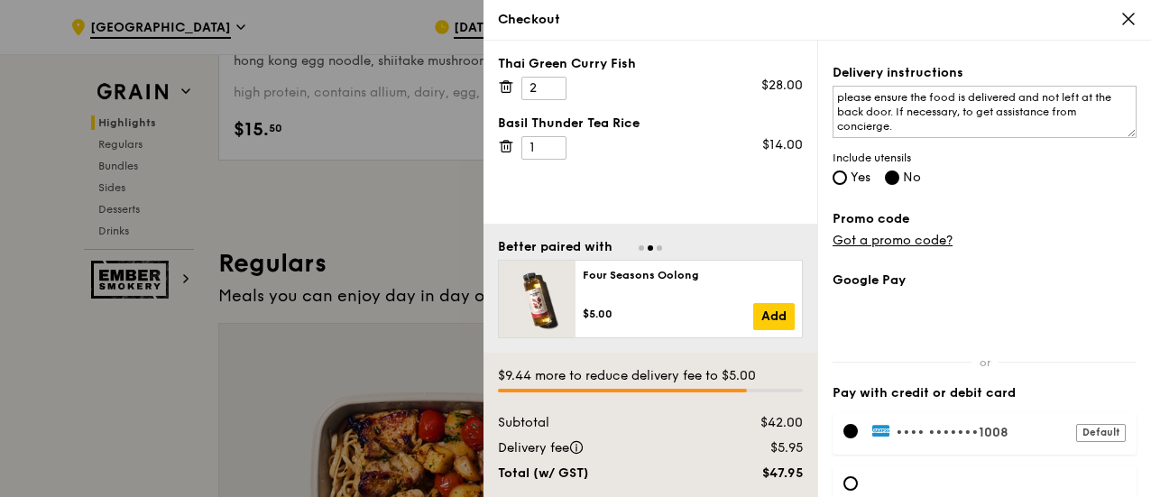
scroll to position [0, 0]
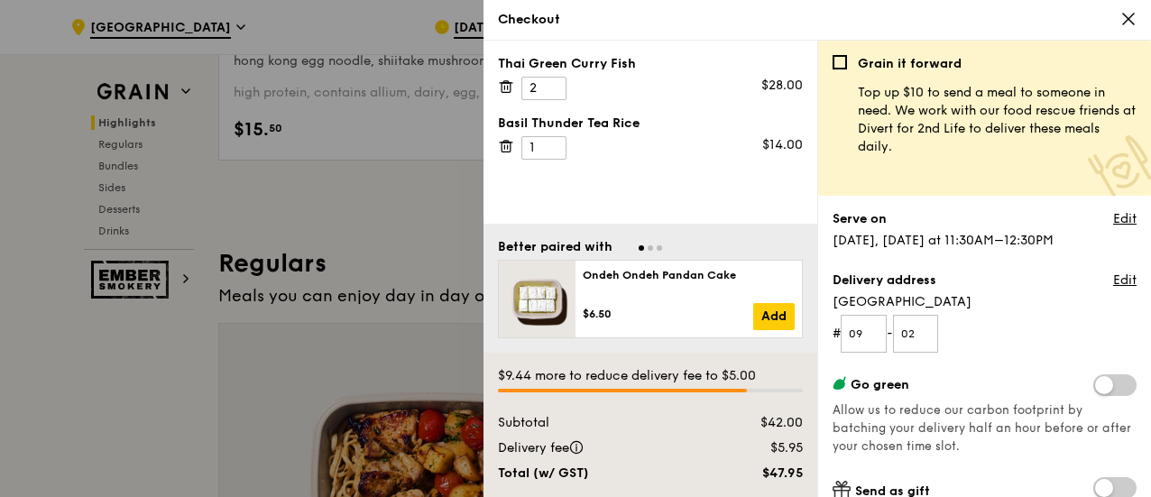
click at [307, 237] on div at bounding box center [575, 248] width 1151 height 497
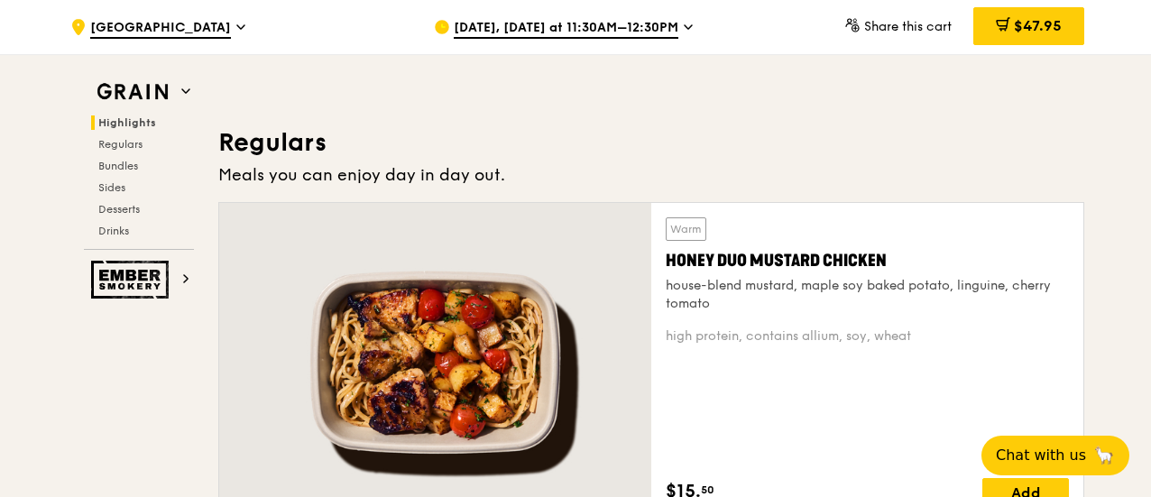
scroll to position [812, 0]
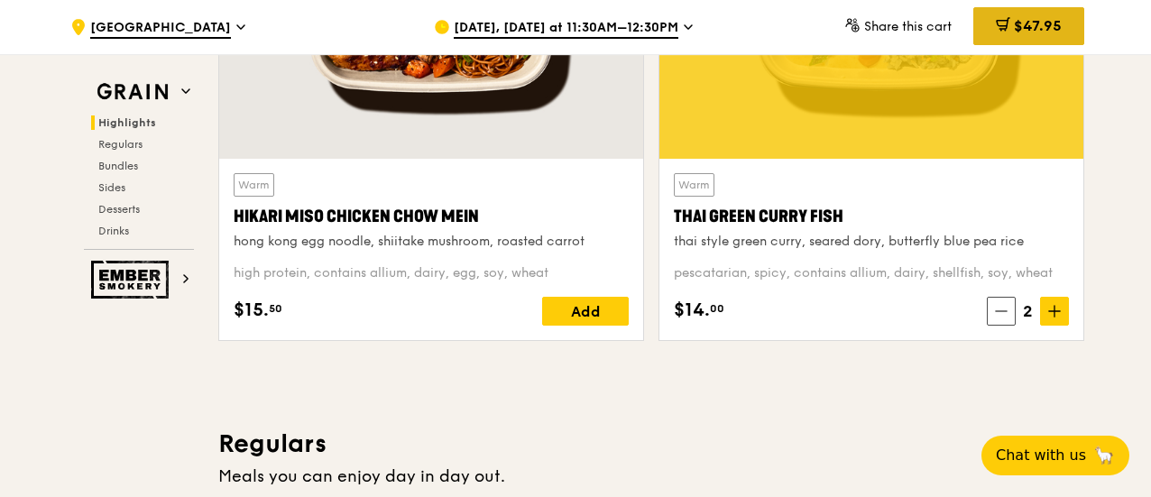
click at [1034, 26] on span "$47.95" at bounding box center [1038, 25] width 48 height 17
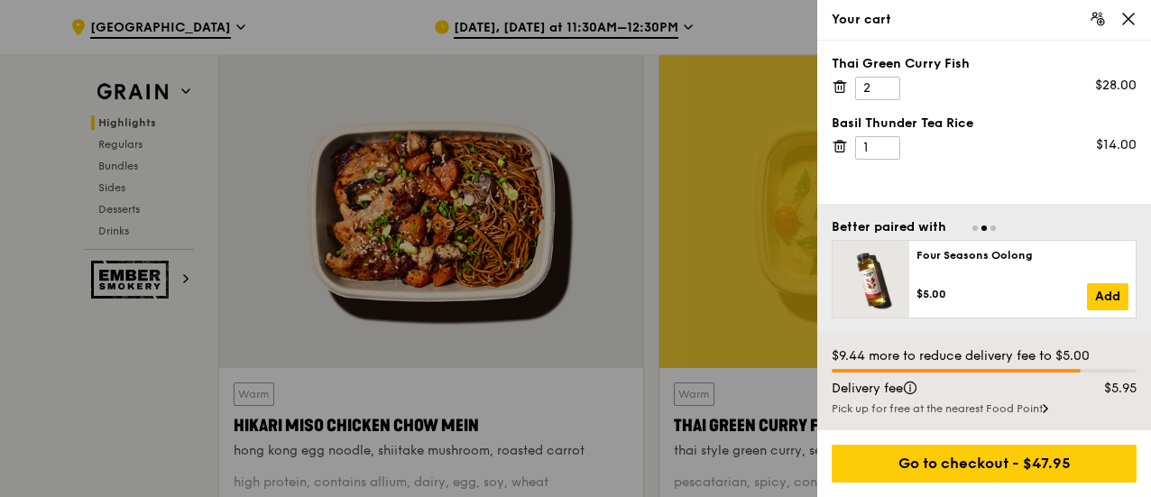
scroll to position [632, 0]
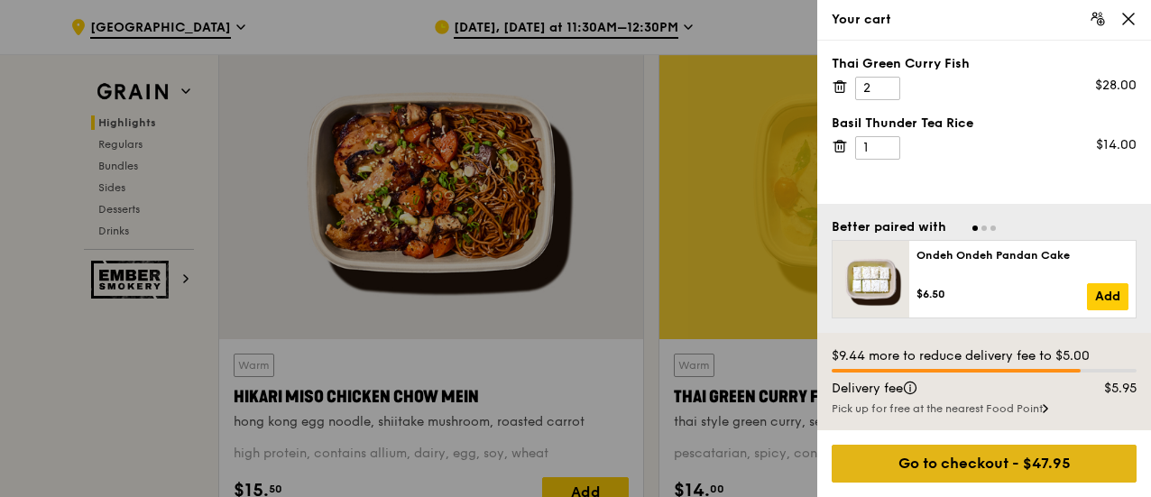
click at [976, 465] on div "Go to checkout - $47.95" at bounding box center [984, 464] width 305 height 38
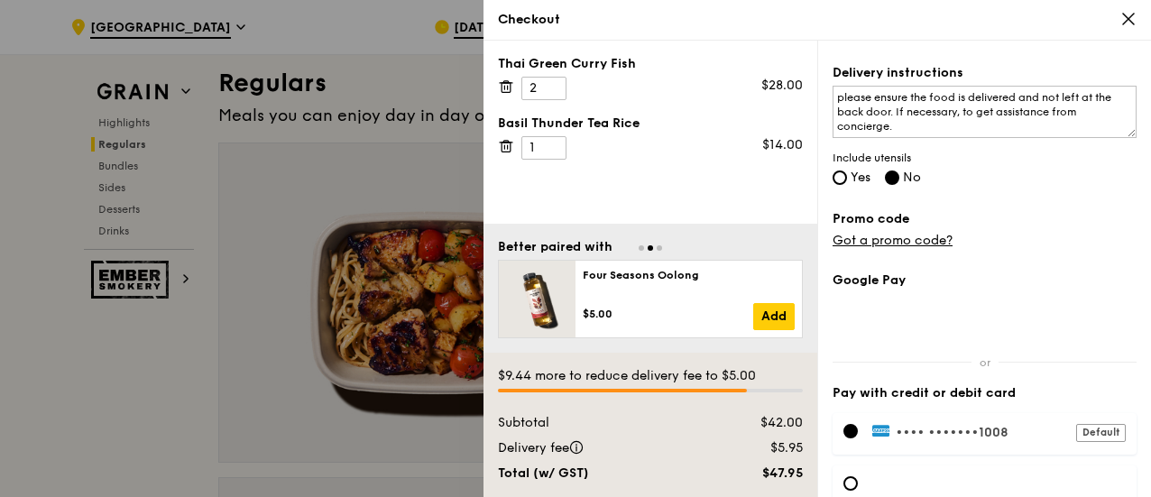
scroll to position [592, 0]
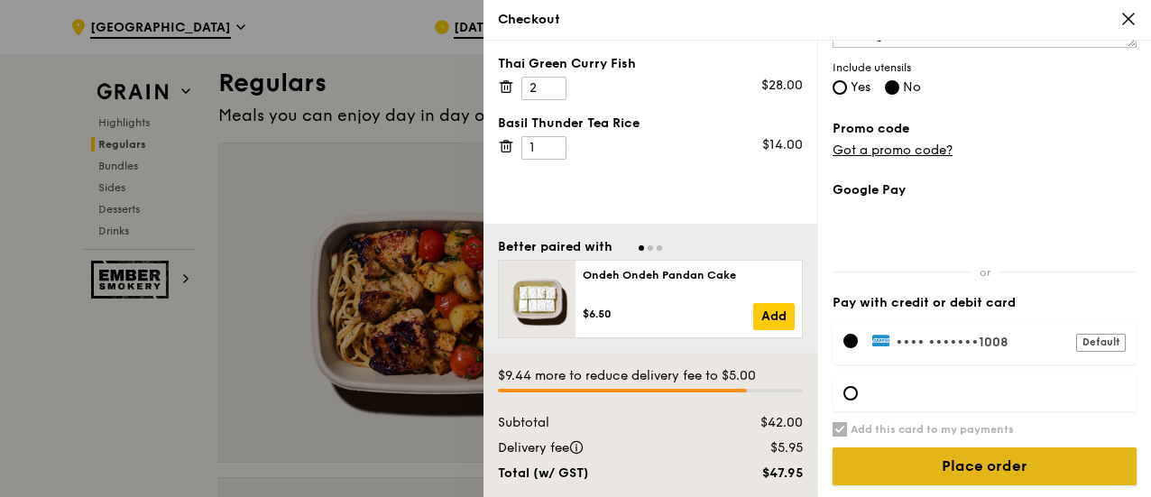
click at [983, 463] on input "Place order" at bounding box center [985, 467] width 304 height 38
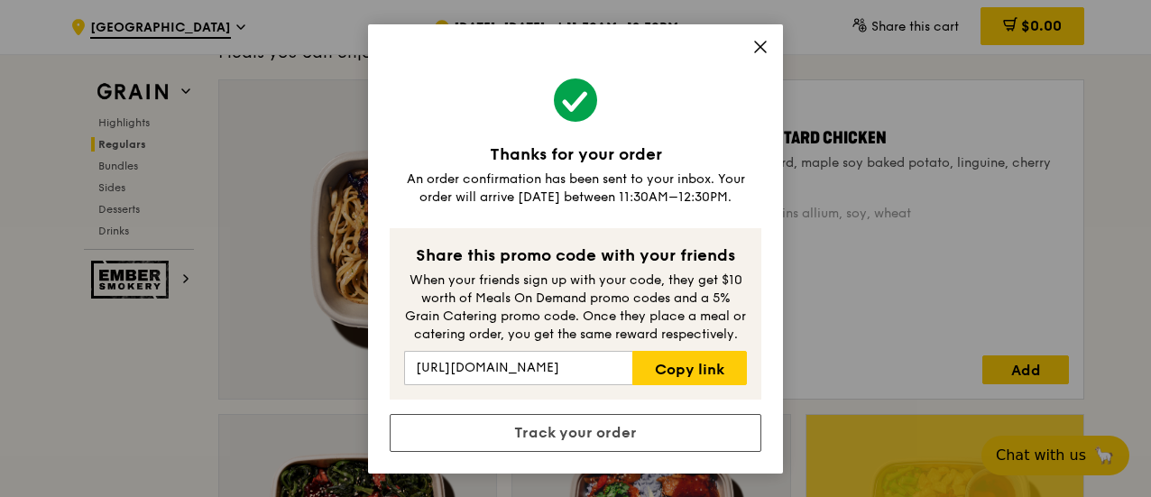
scroll to position [1263, 0]
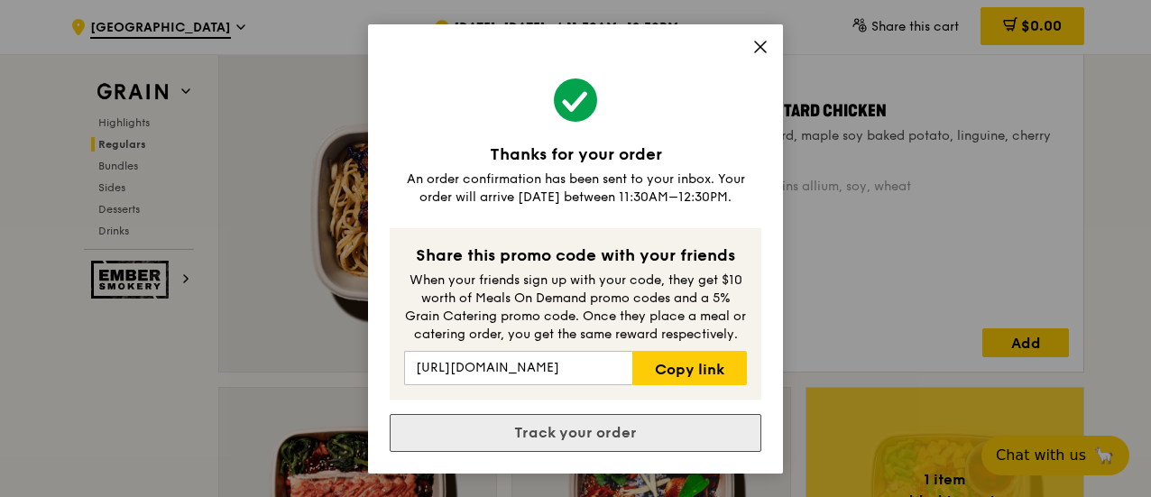
click at [602, 427] on link "Track your order" at bounding box center [576, 433] width 372 height 38
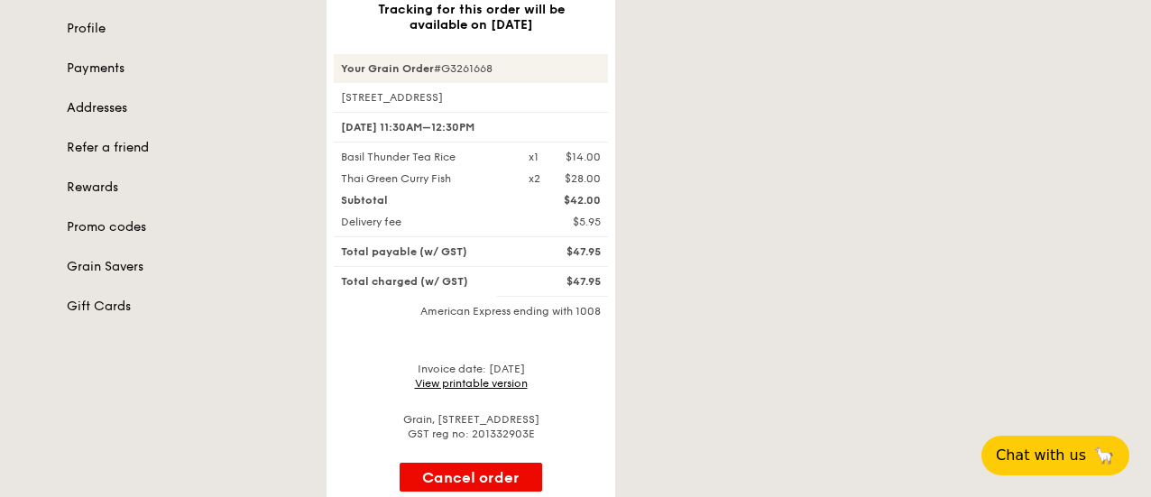
scroll to position [271, 0]
